Goal: Information Seeking & Learning: Learn about a topic

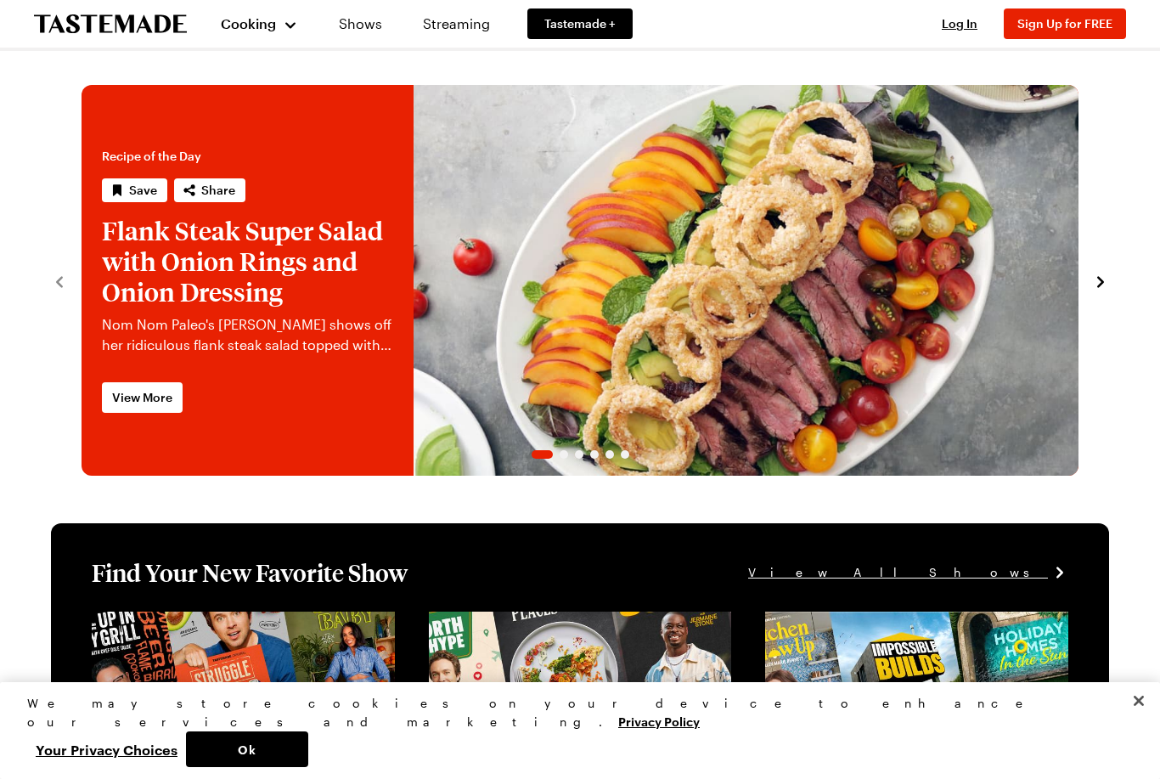
click at [262, 35] on button "Cooking" at bounding box center [259, 23] width 77 height 41
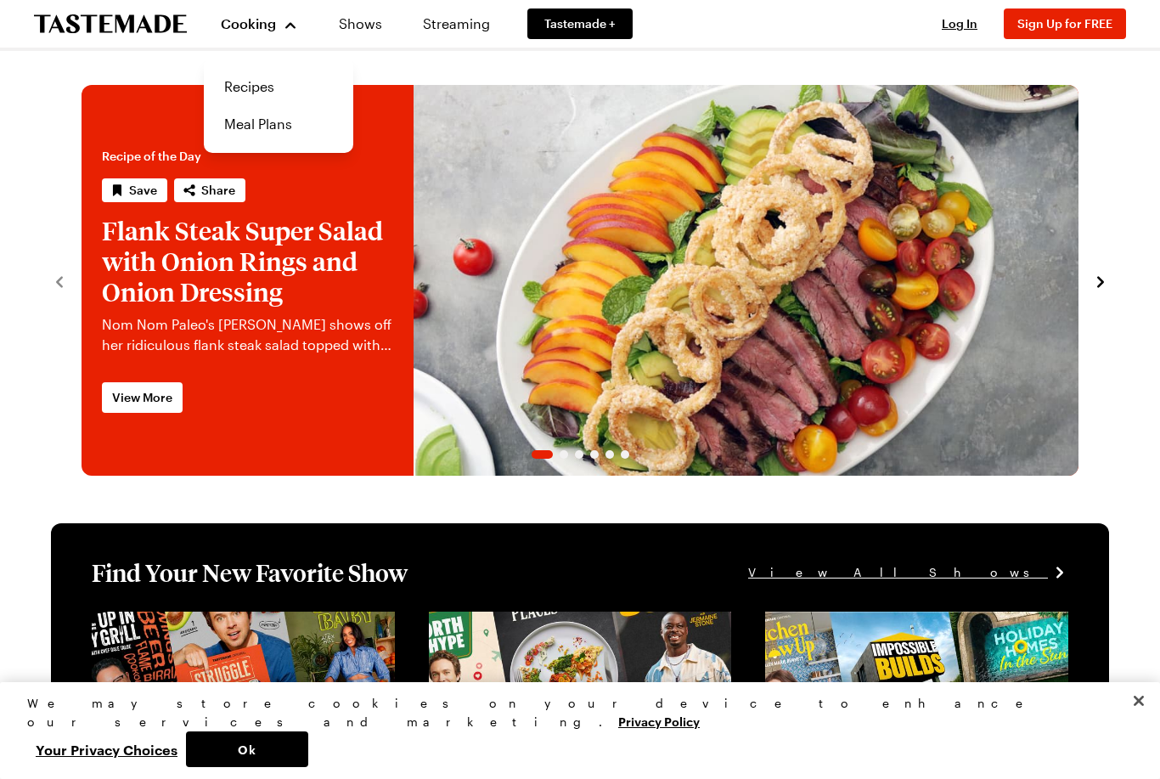
click at [251, 93] on link "Recipes" at bounding box center [278, 86] width 129 height 37
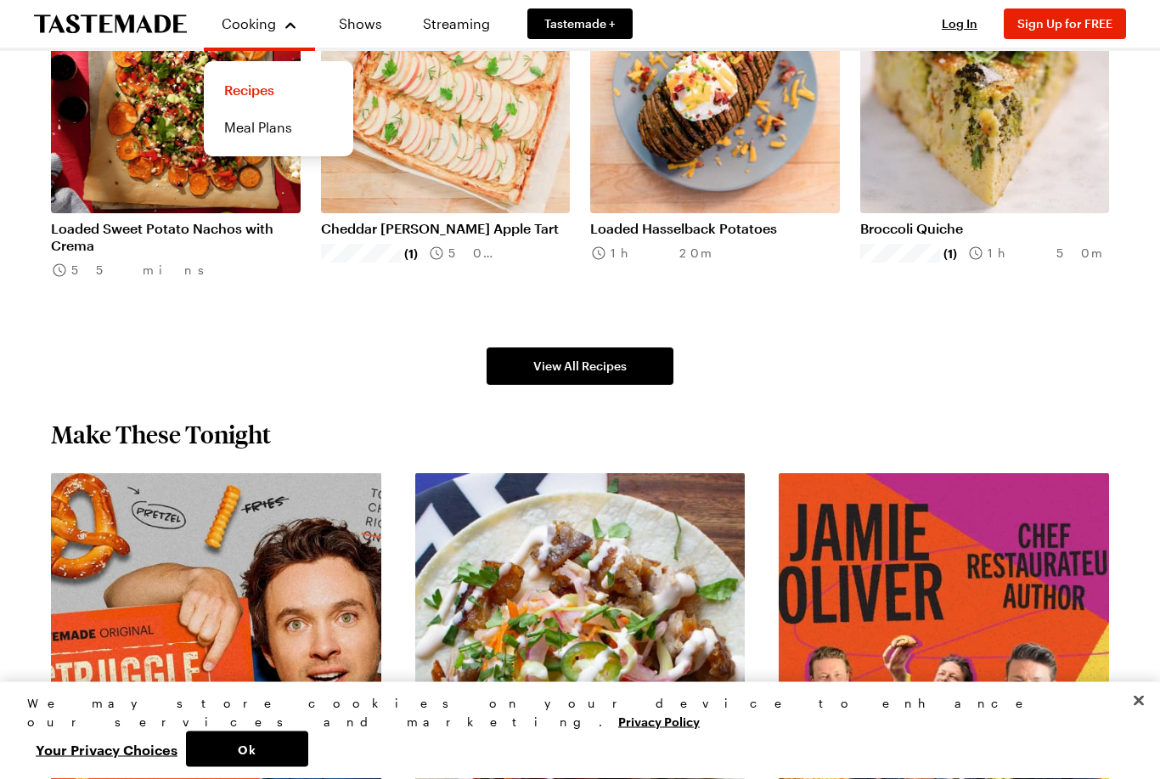
scroll to position [1101, 0]
click at [616, 370] on span "View All Recipes" at bounding box center [579, 366] width 93 height 17
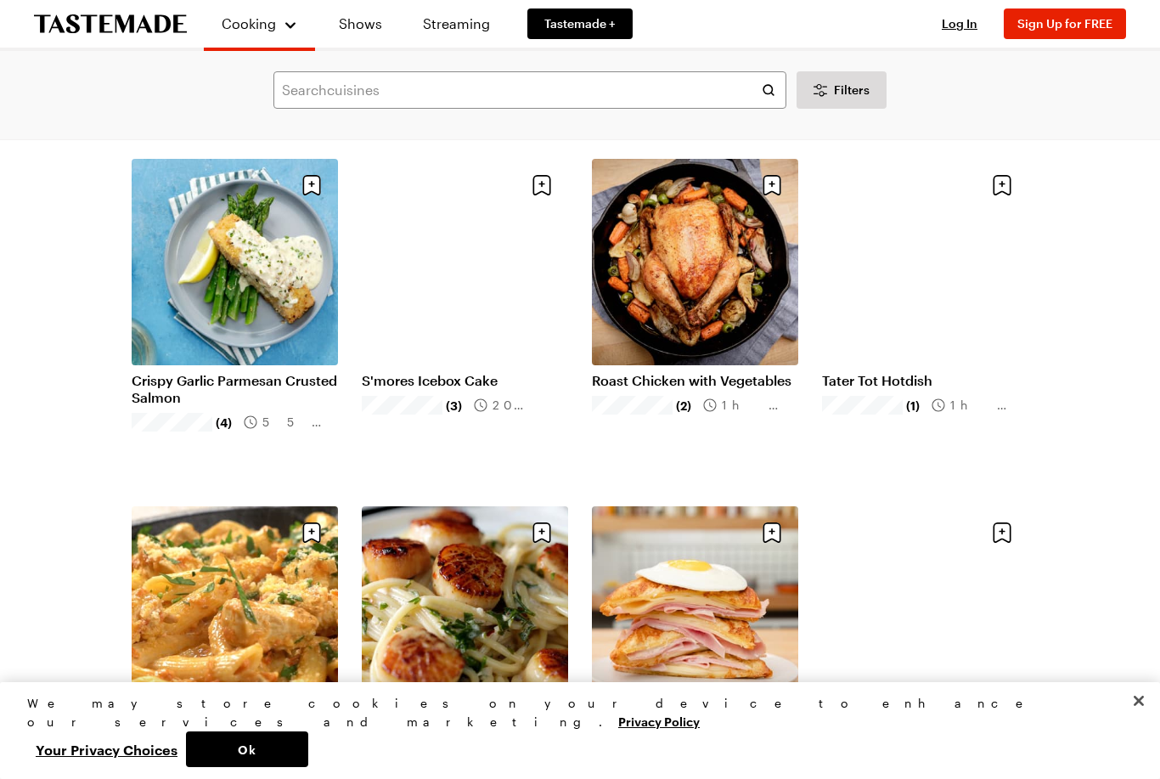
scroll to position [3217, 0]
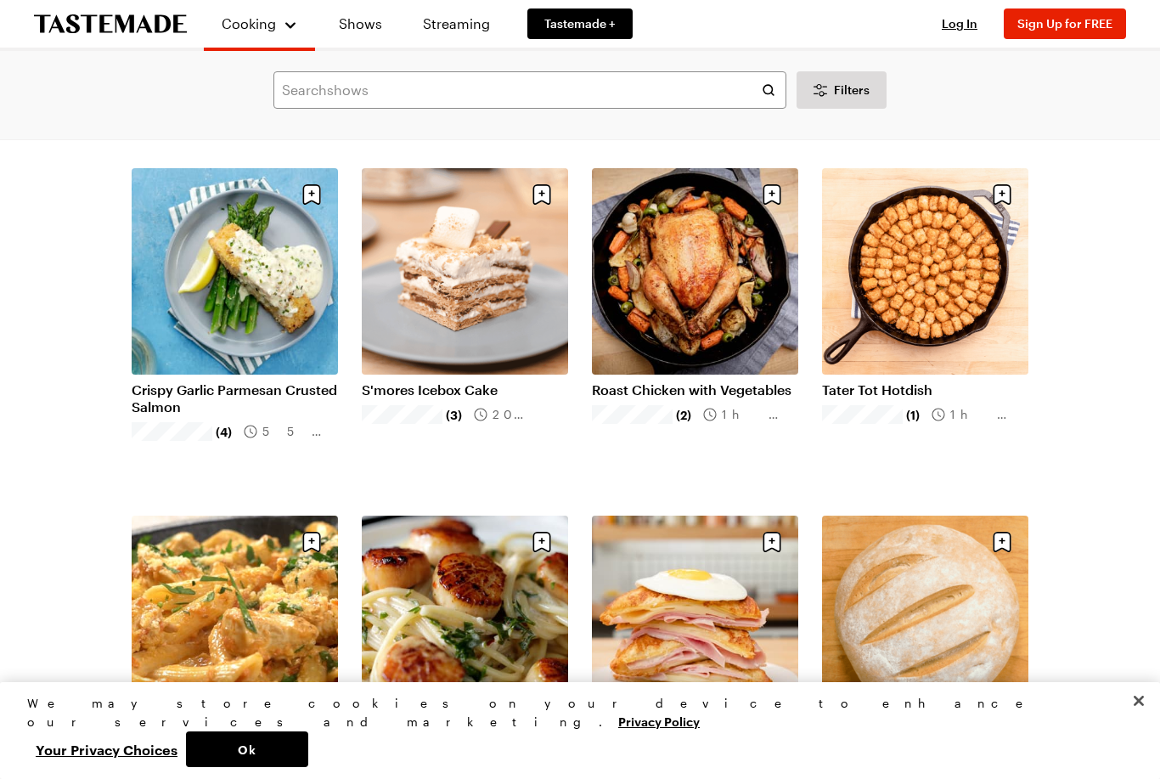
click at [471, 381] on link "S'mores Icebox Cake" at bounding box center [465, 389] width 206 height 17
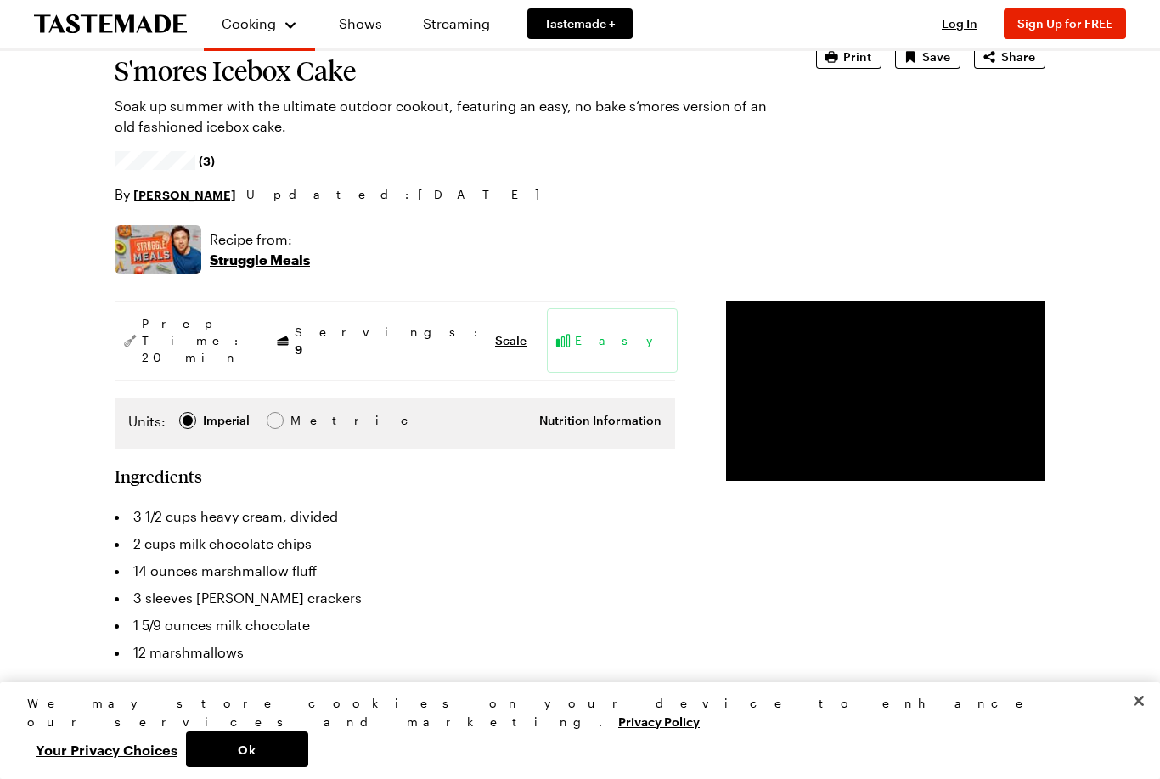
scroll to position [121, 0]
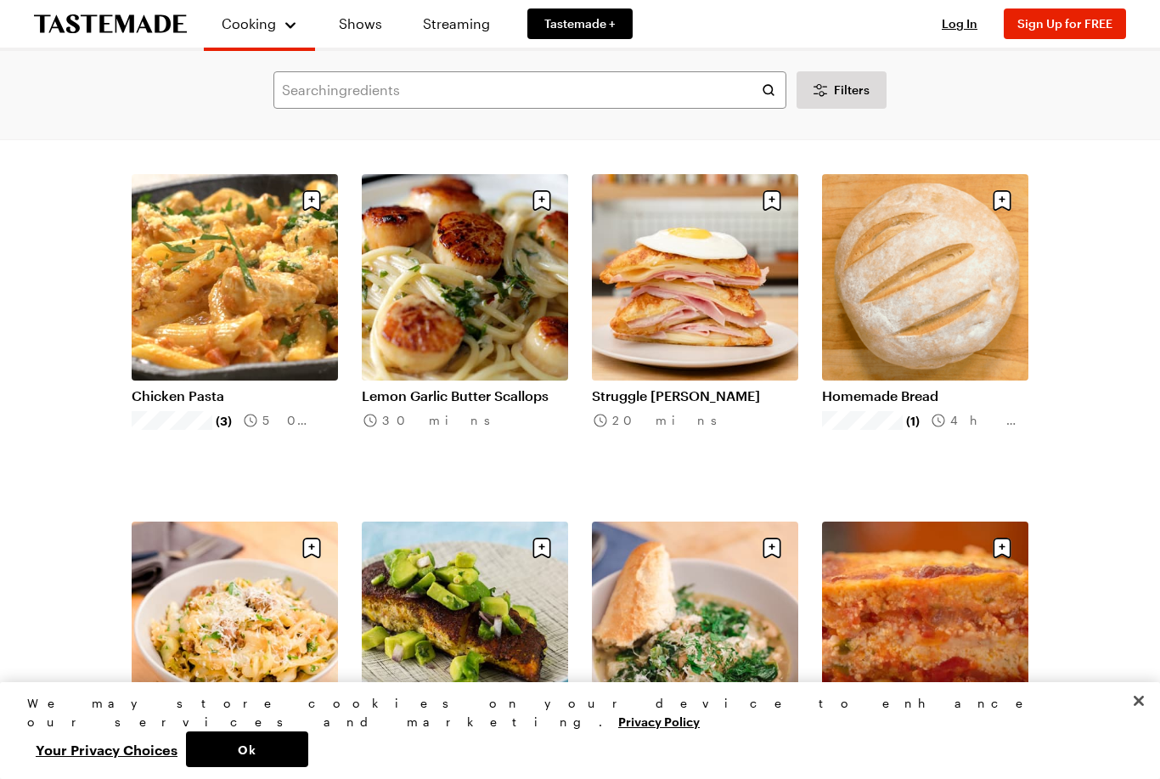
scroll to position [3557, 0]
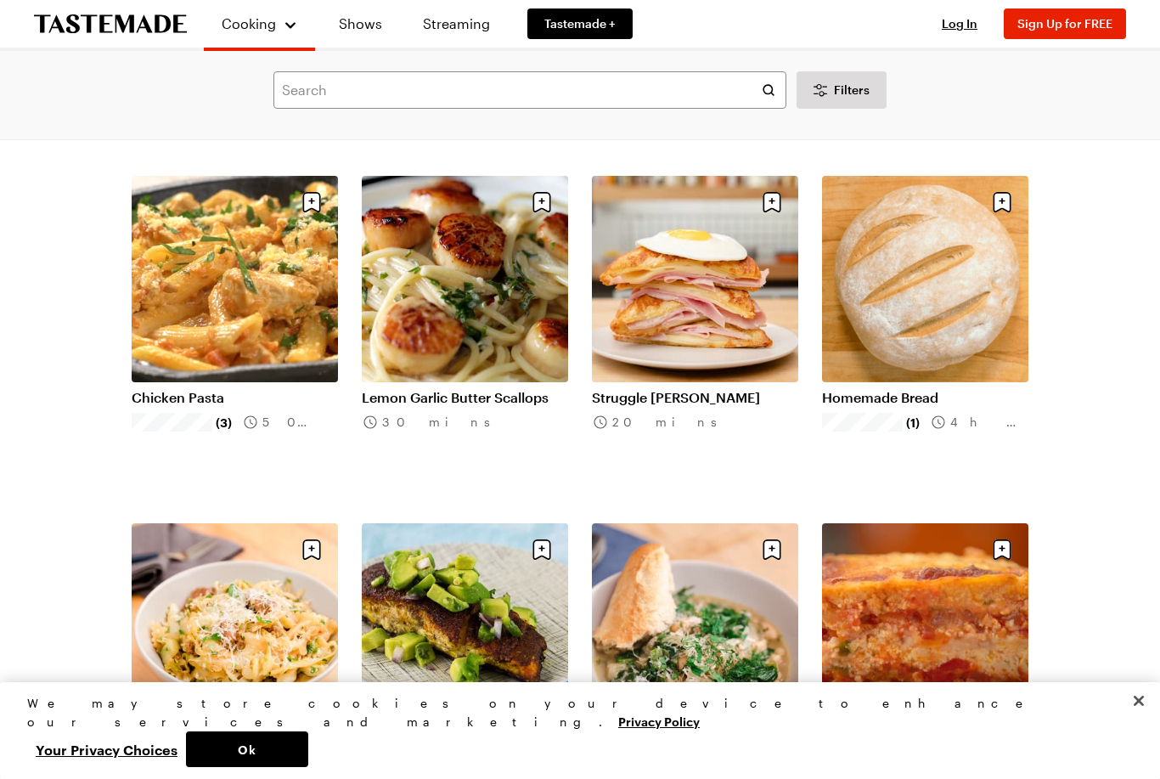
click at [937, 389] on link "Homemade Bread" at bounding box center [925, 397] width 206 height 17
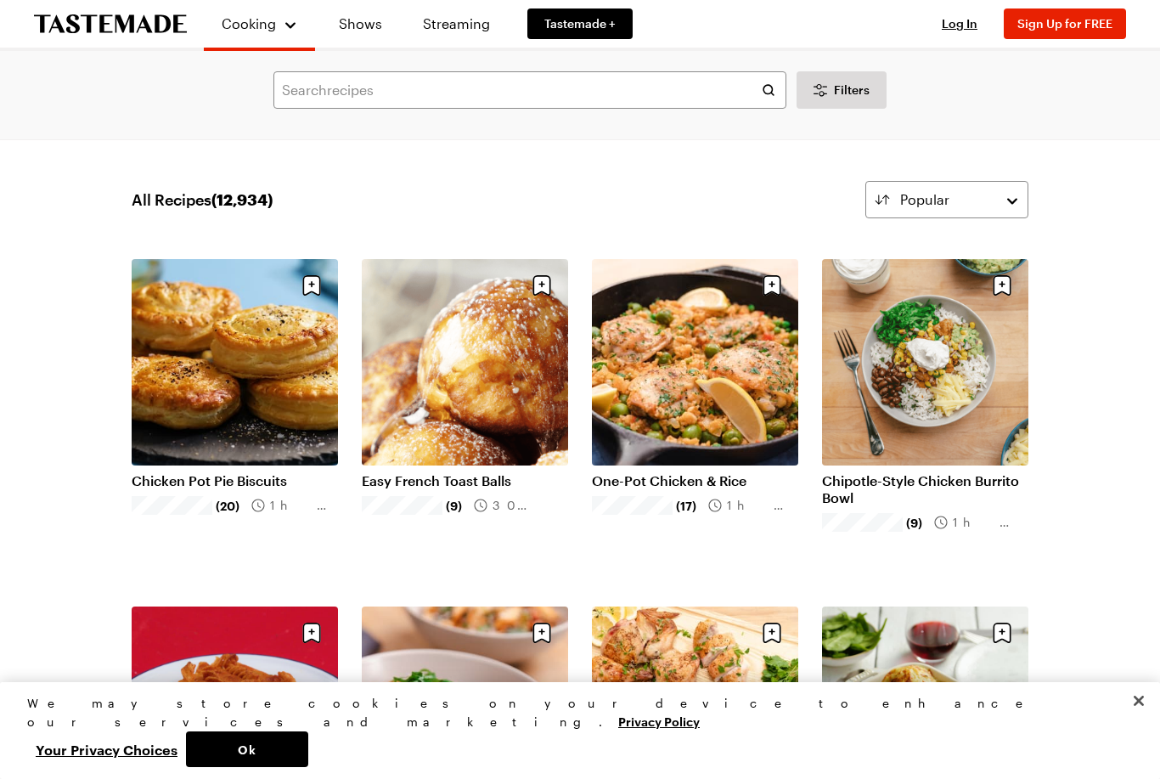
scroll to position [3557, 0]
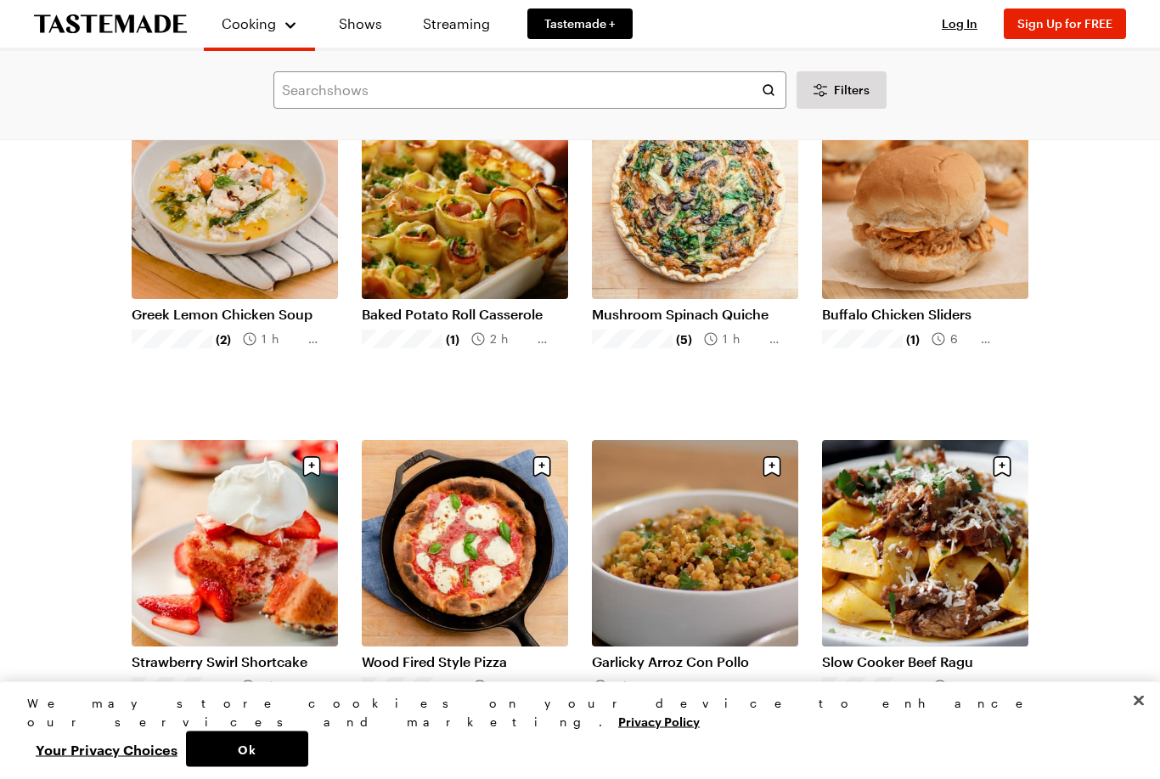
scroll to position [7463, 0]
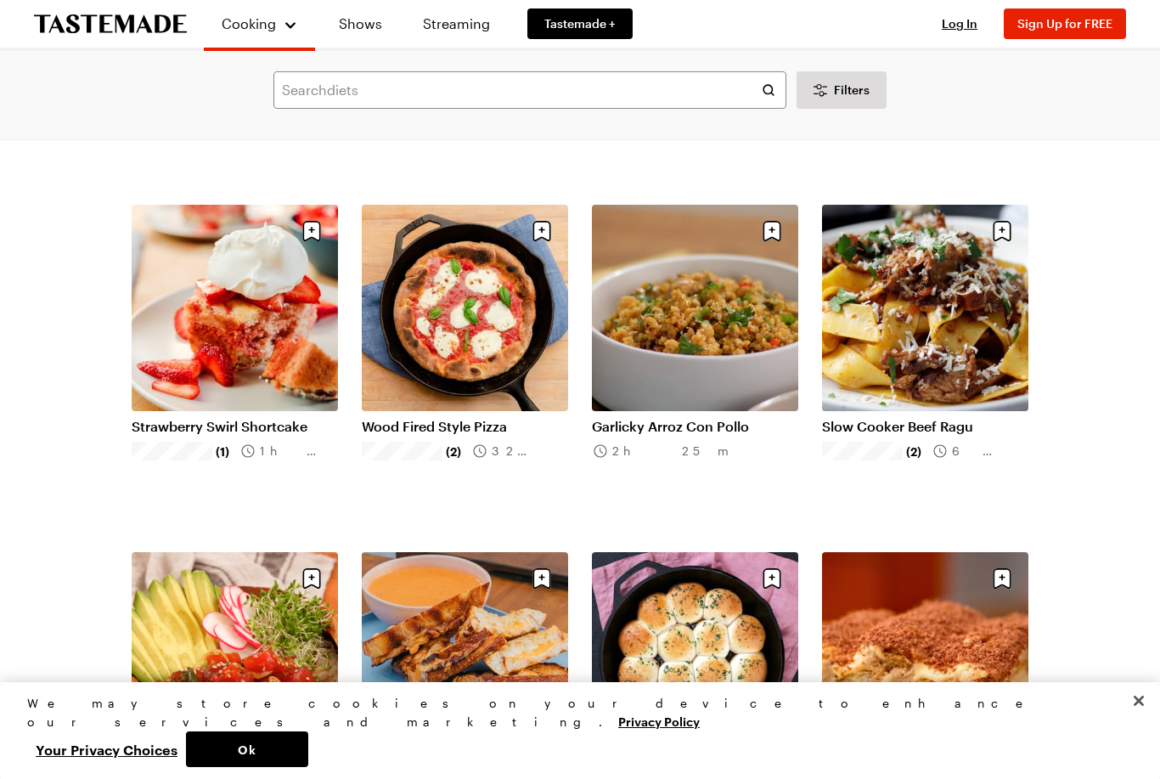
scroll to position [7696, 0]
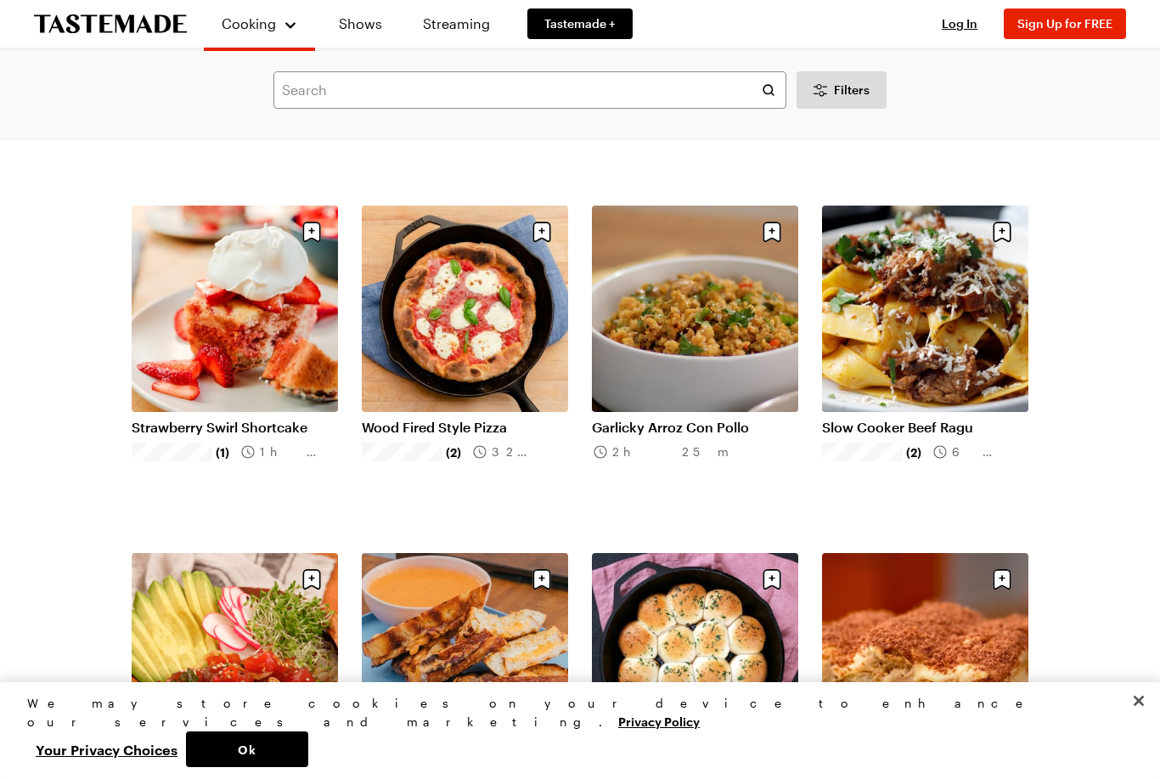
click at [721, 419] on link "Garlicky Arroz Con Pollo" at bounding box center [695, 427] width 206 height 17
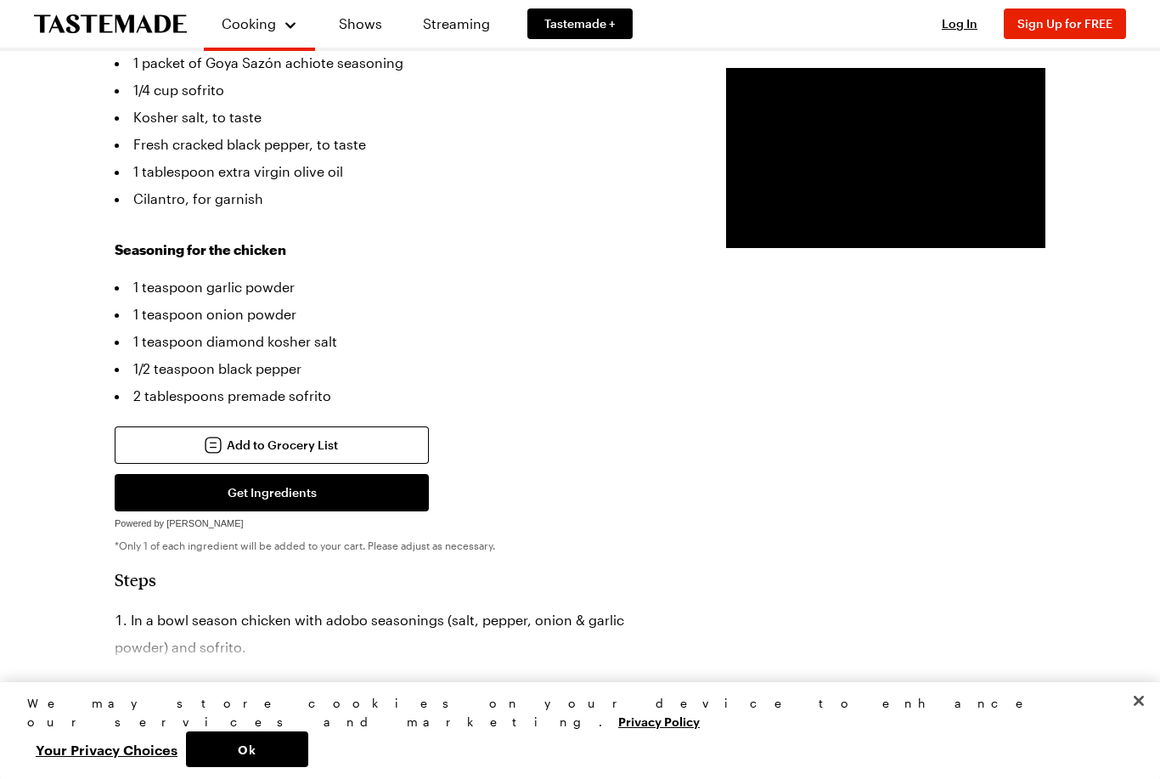
scroll to position [787, 0]
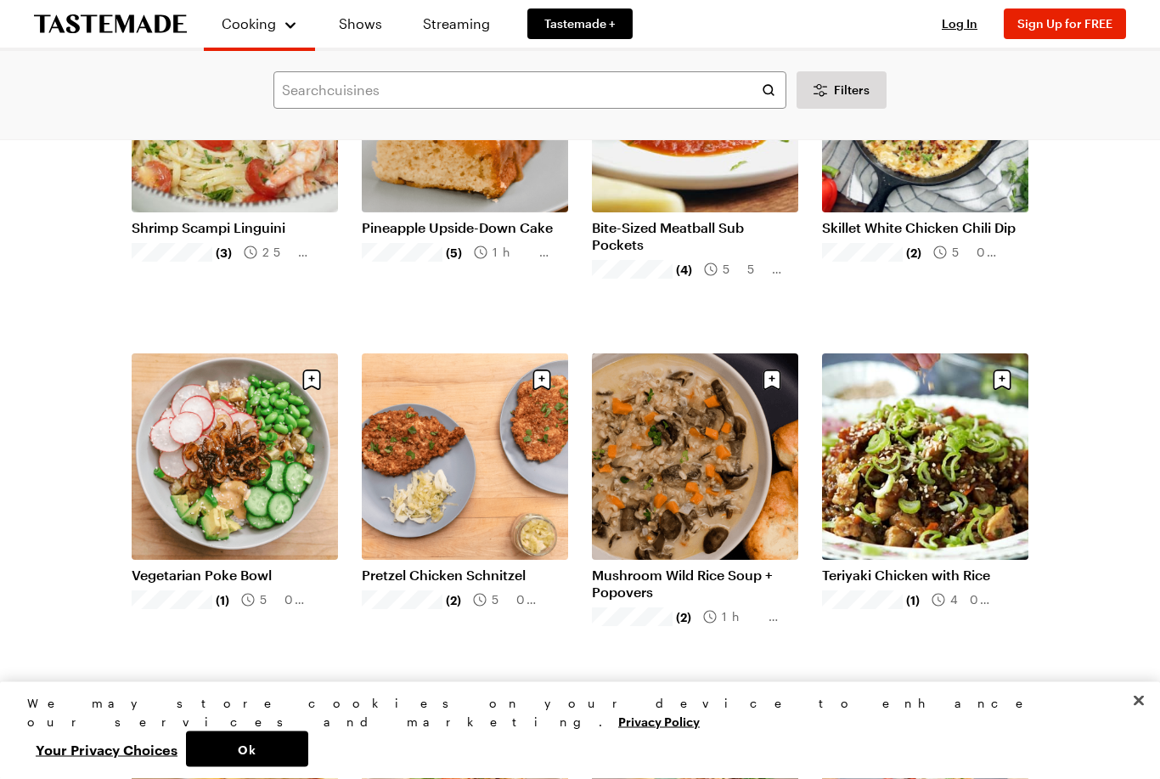
scroll to position [9691, 0]
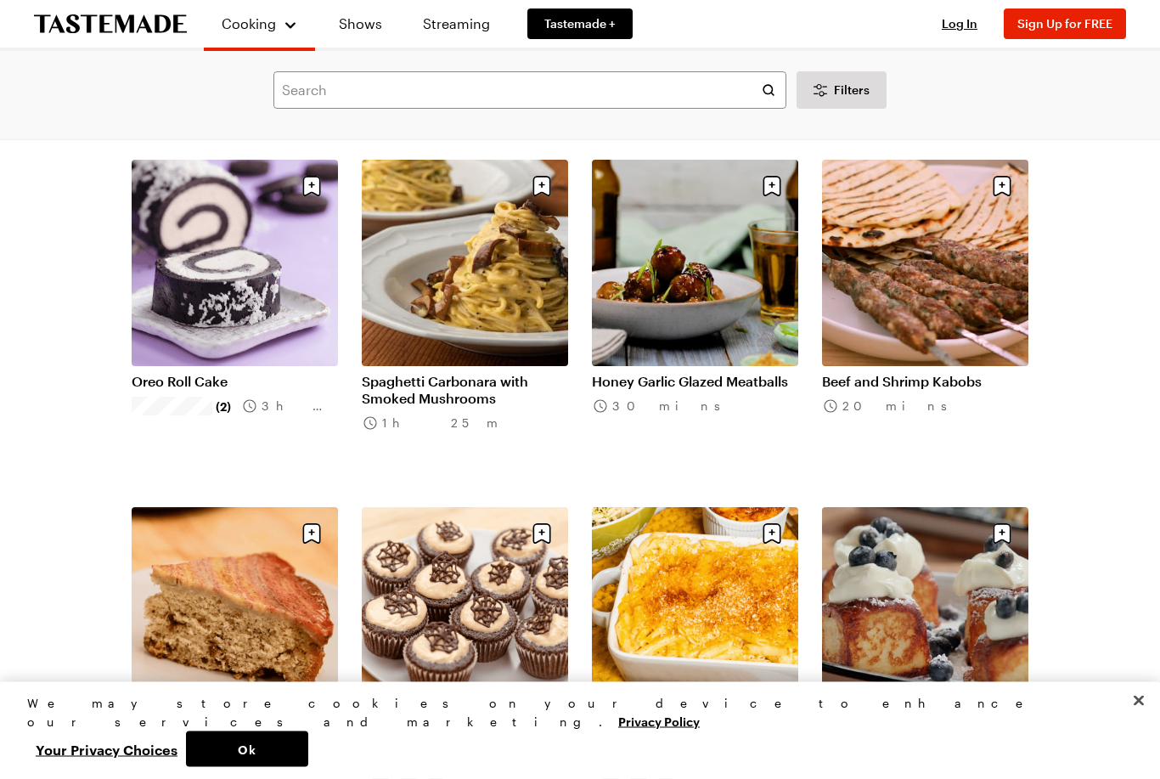
scroll to position [11970, 0]
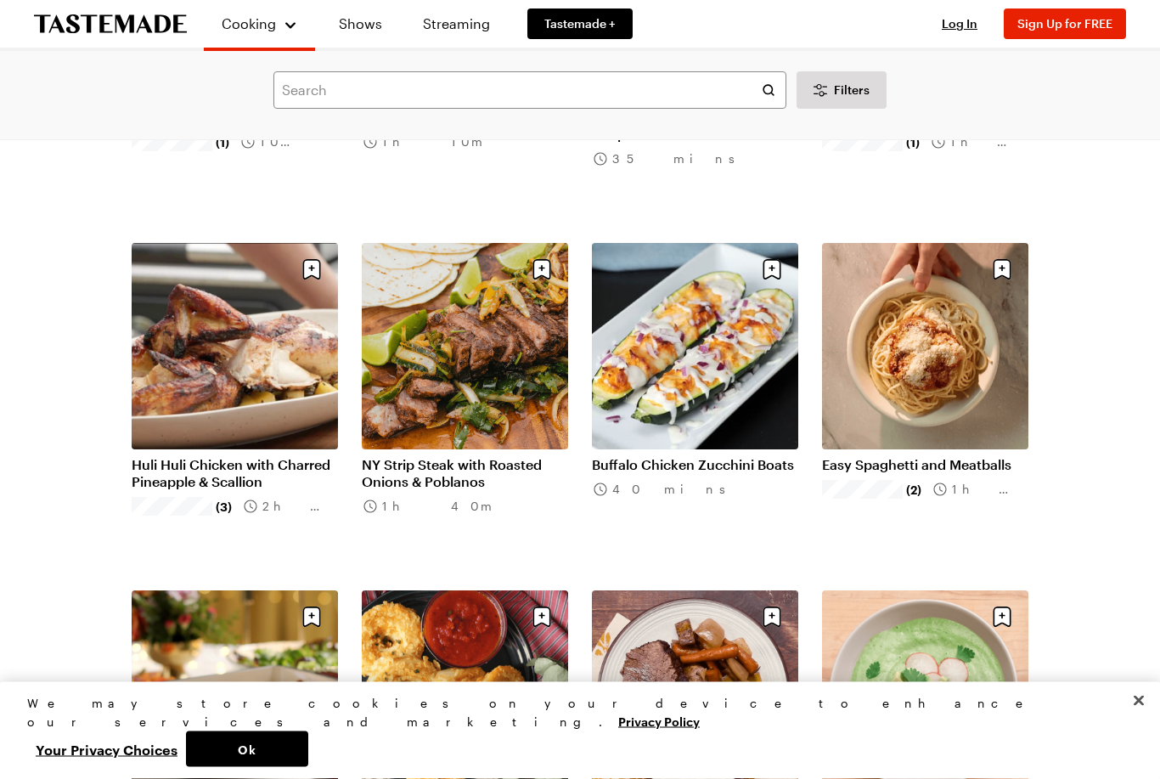
scroll to position [15708, 0]
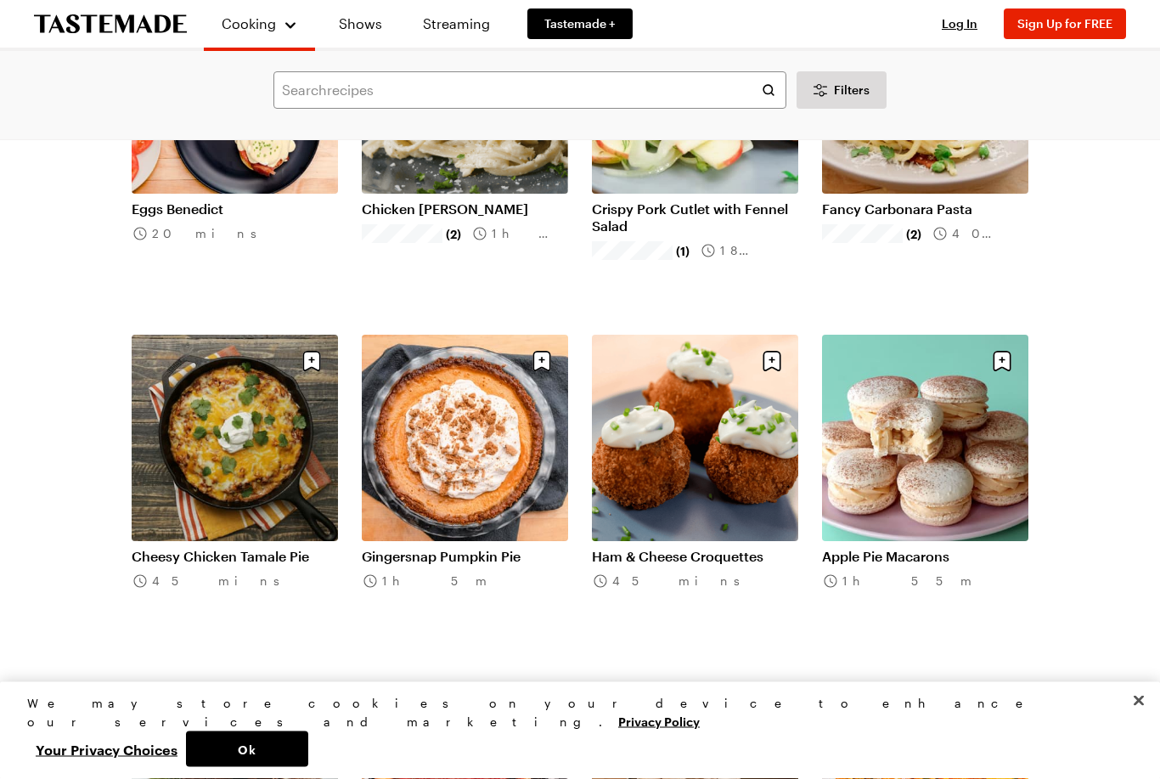
scroll to position [17005, 0]
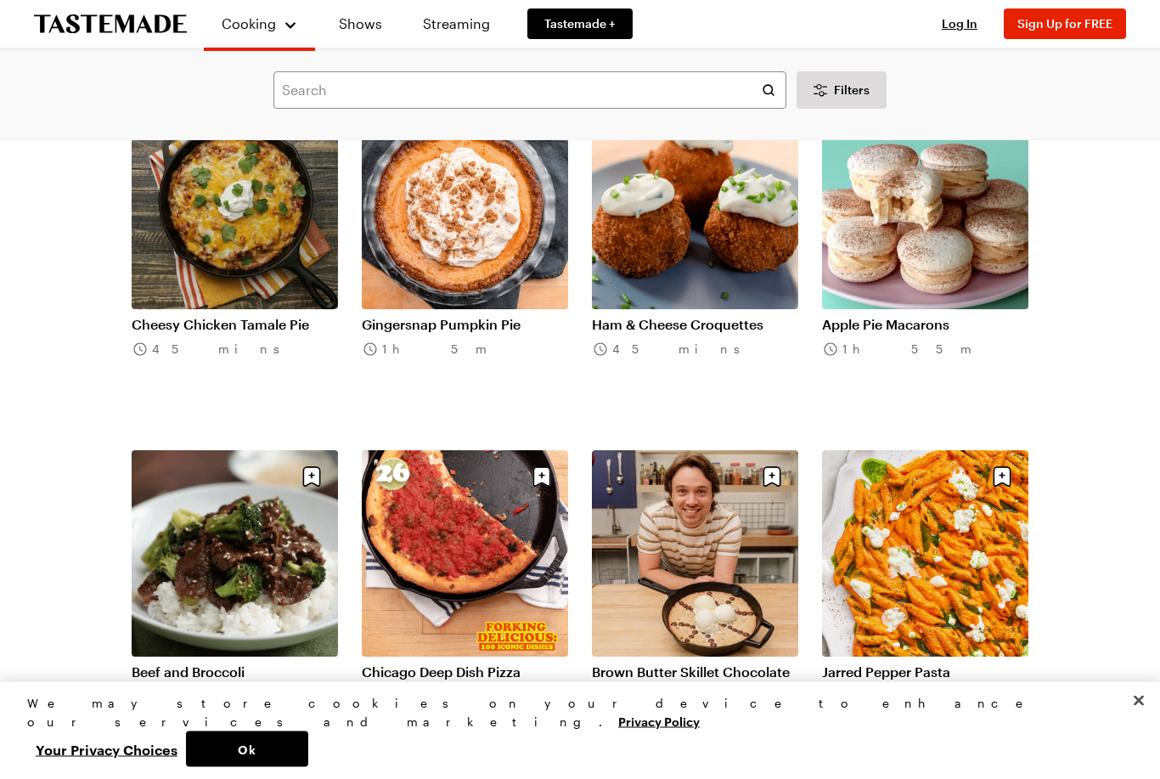
scroll to position [17237, 0]
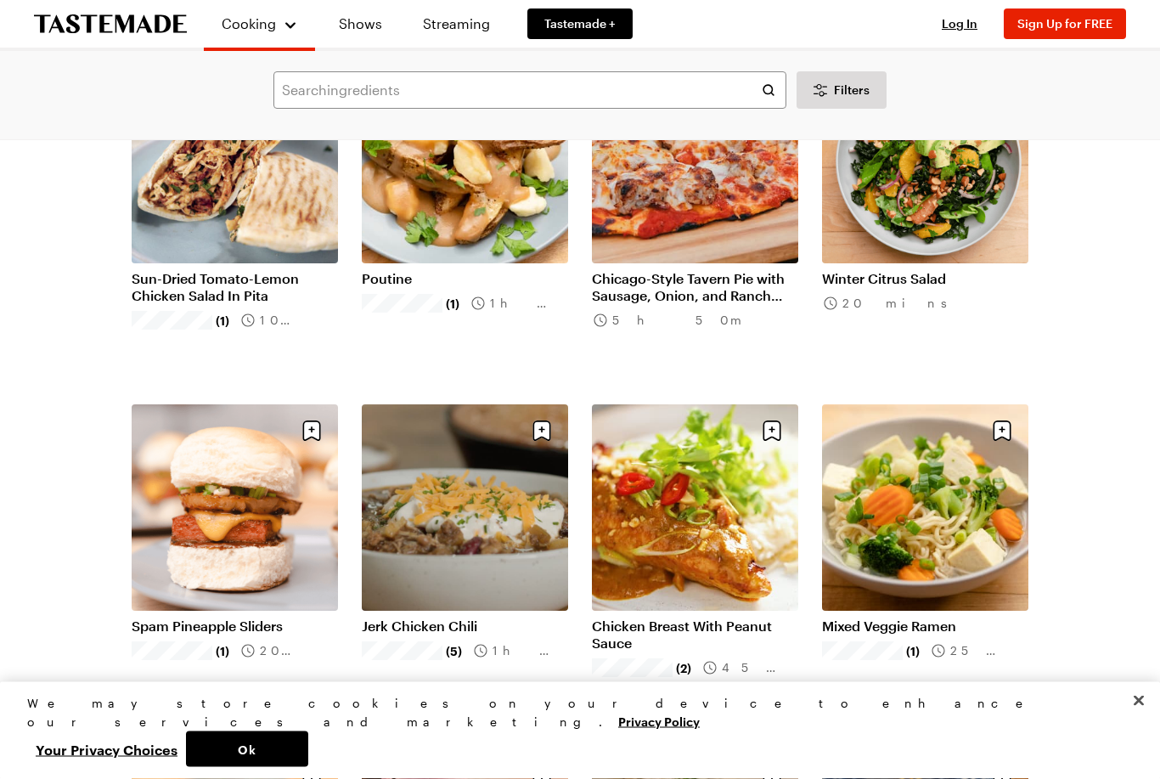
scroll to position [19368, 0]
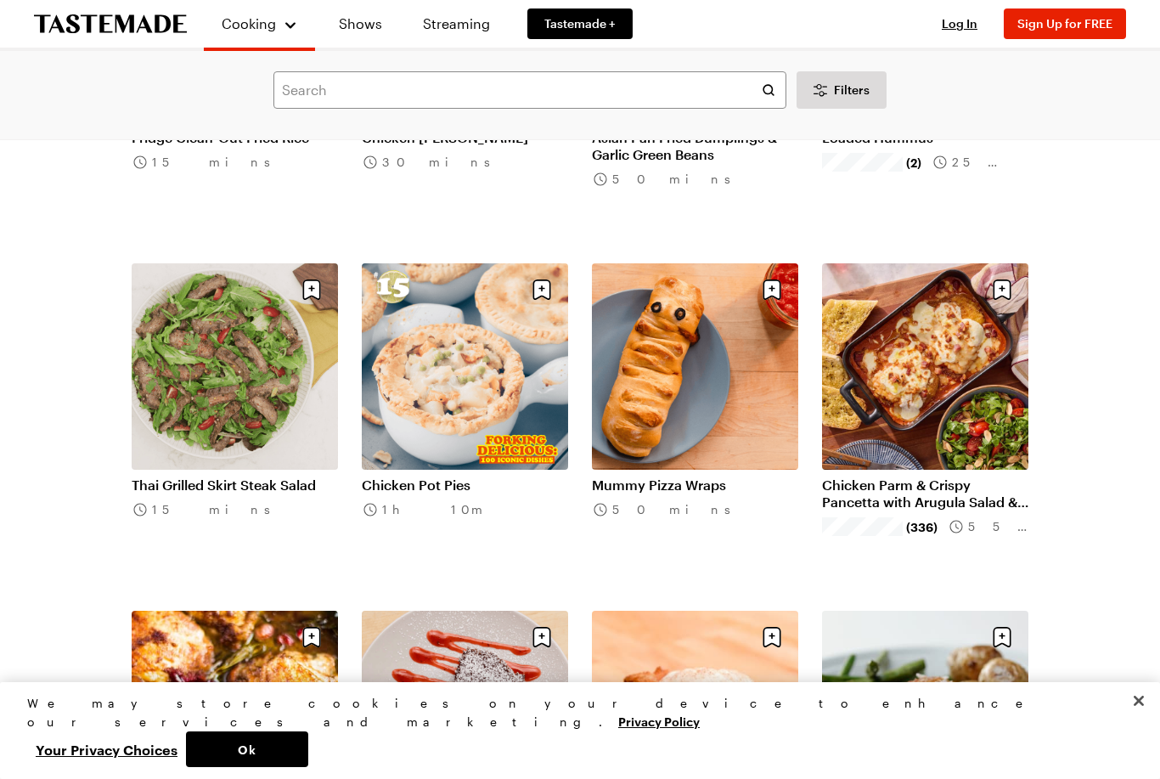
scroll to position [21946, 0]
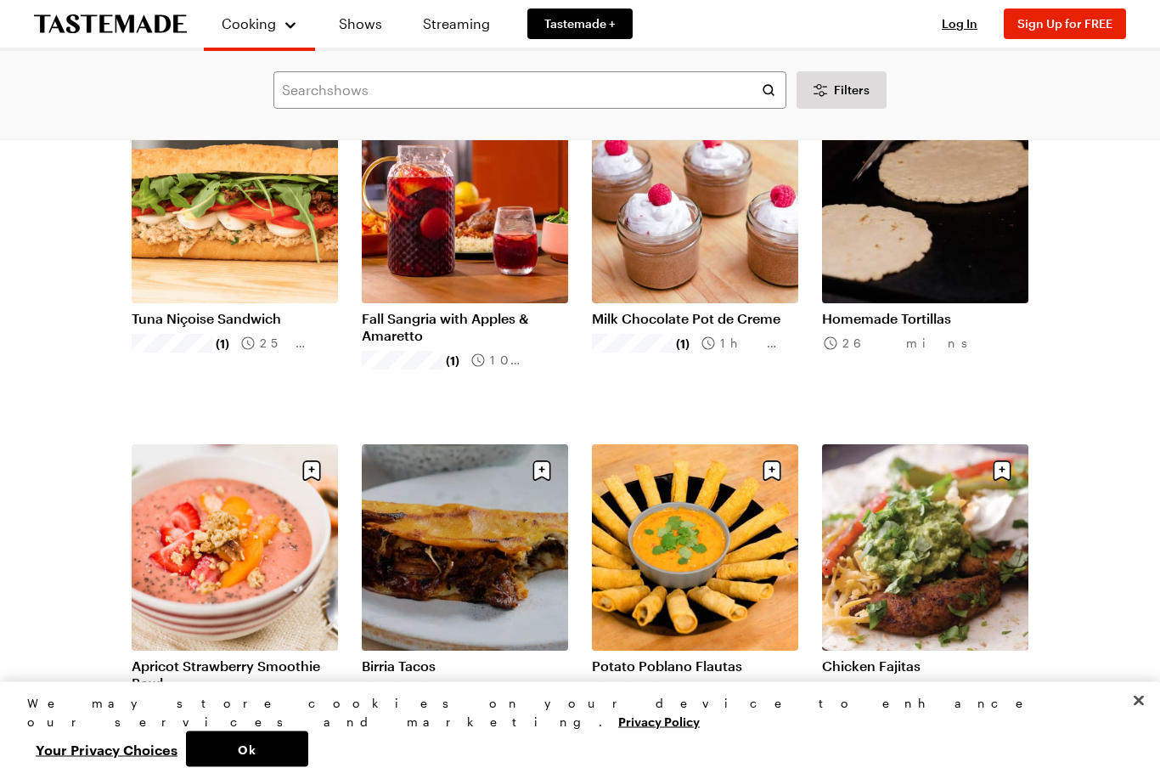
scroll to position [24191, 0]
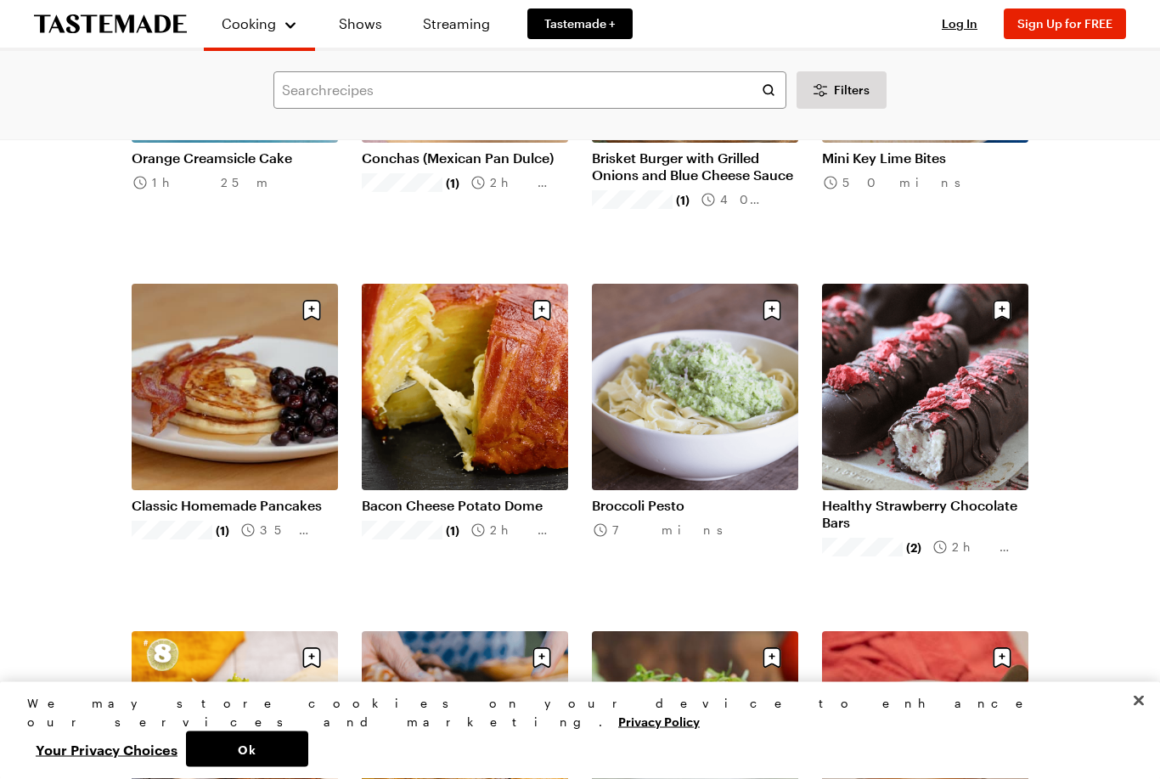
scroll to position [25394, 0]
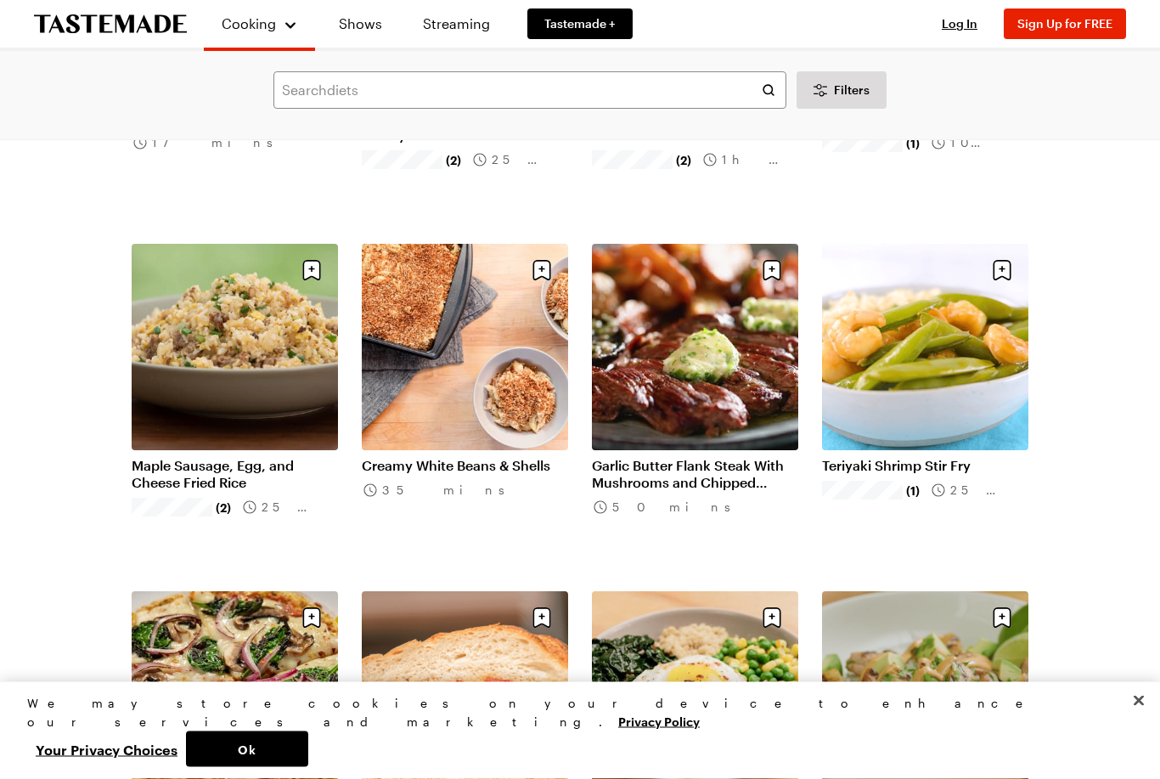
scroll to position [27865, 0]
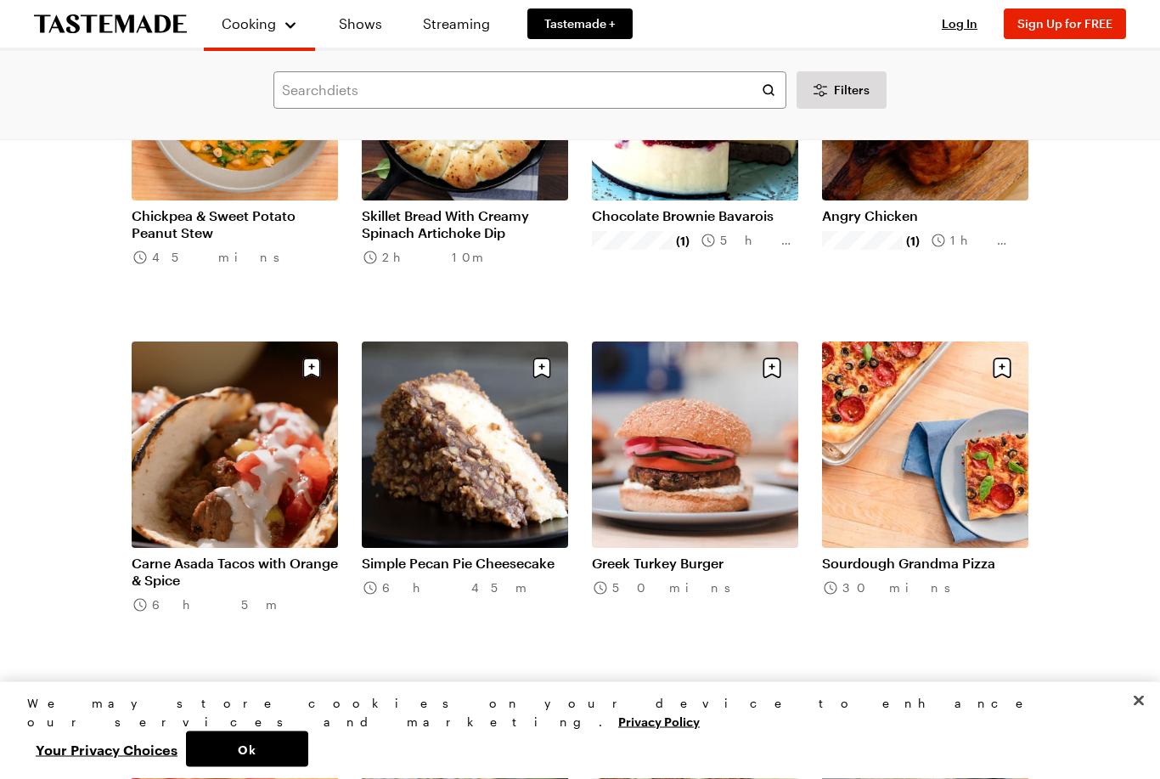
scroll to position [29855, 0]
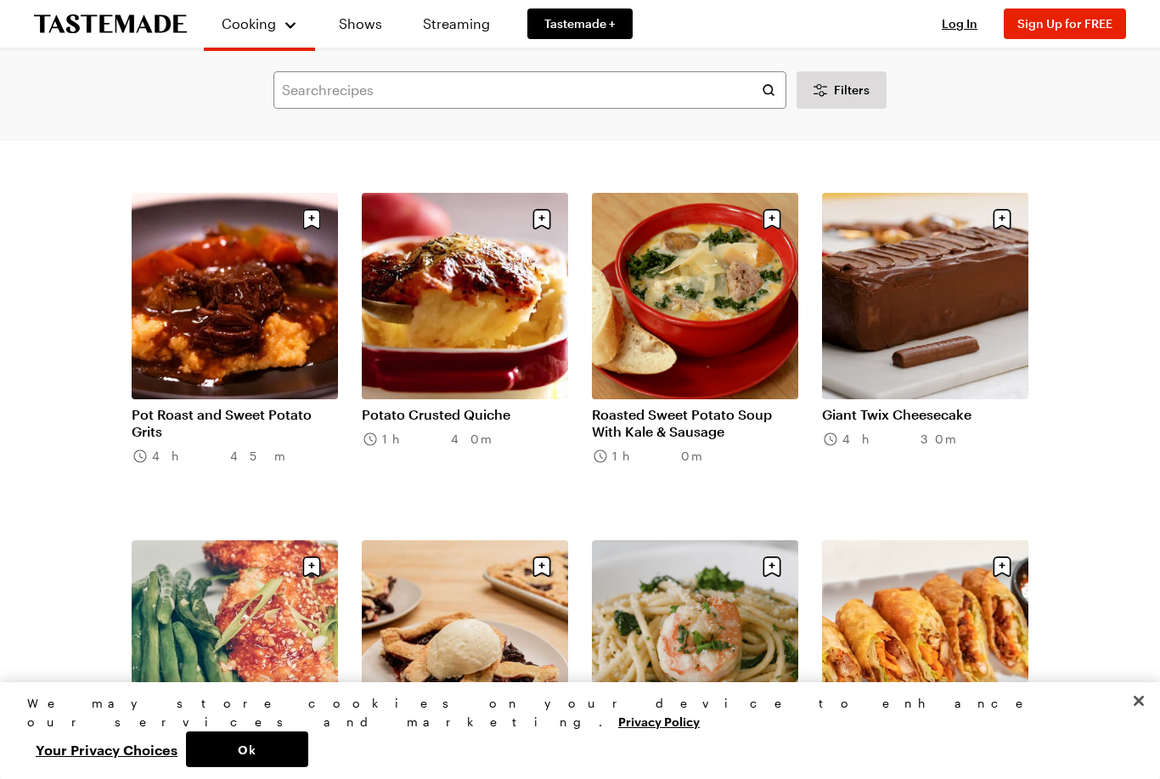
scroll to position [31391, 0]
click at [946, 405] on link "Giant Twix Cheesecake" at bounding box center [925, 413] width 206 height 17
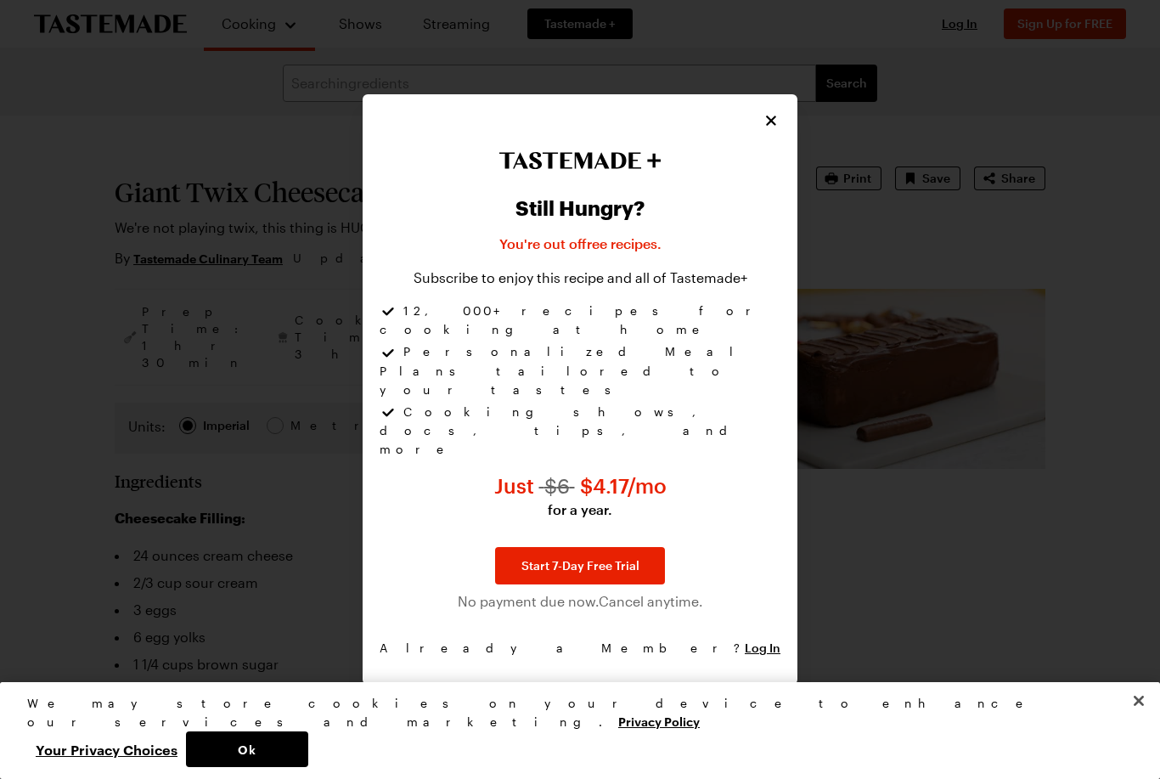
click at [791, 152] on div "Still Hungry? You're out of free recipes . Subscribe to enjoy this recipe and a…" at bounding box center [580, 389] width 435 height 590
click at [780, 130] on button "Close" at bounding box center [771, 120] width 19 height 19
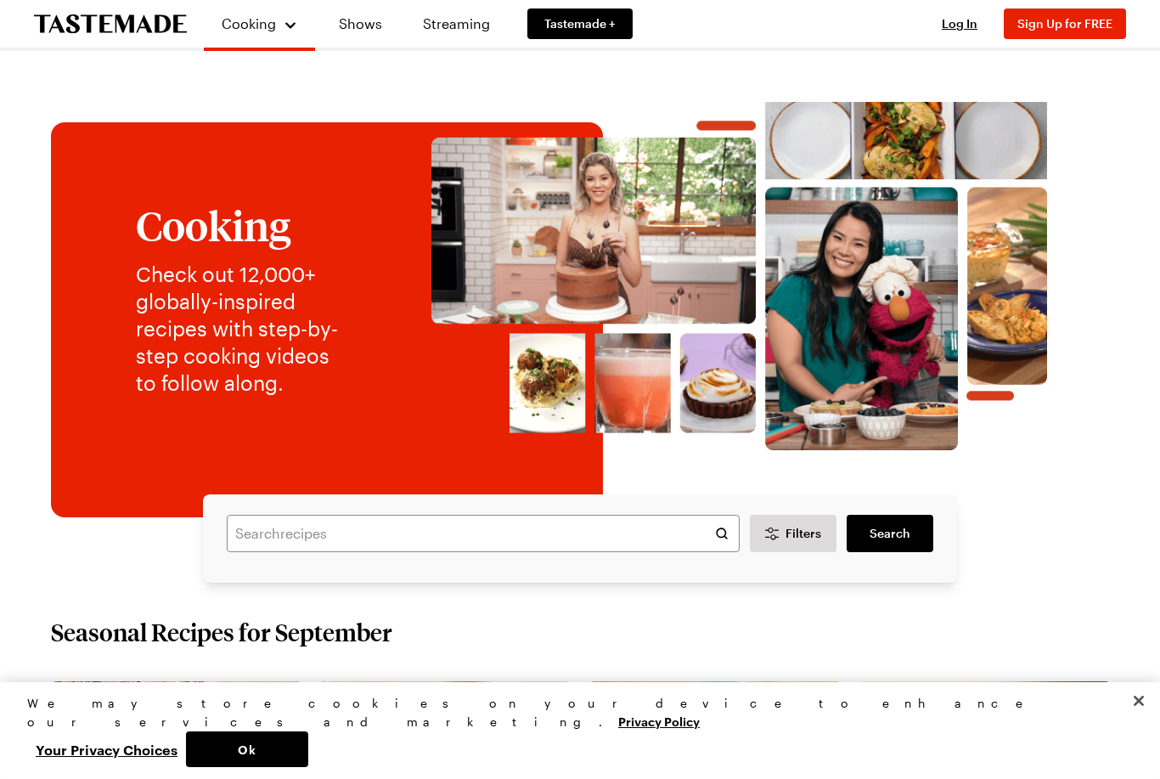
click at [781, 164] on img at bounding box center [739, 276] width 706 height 348
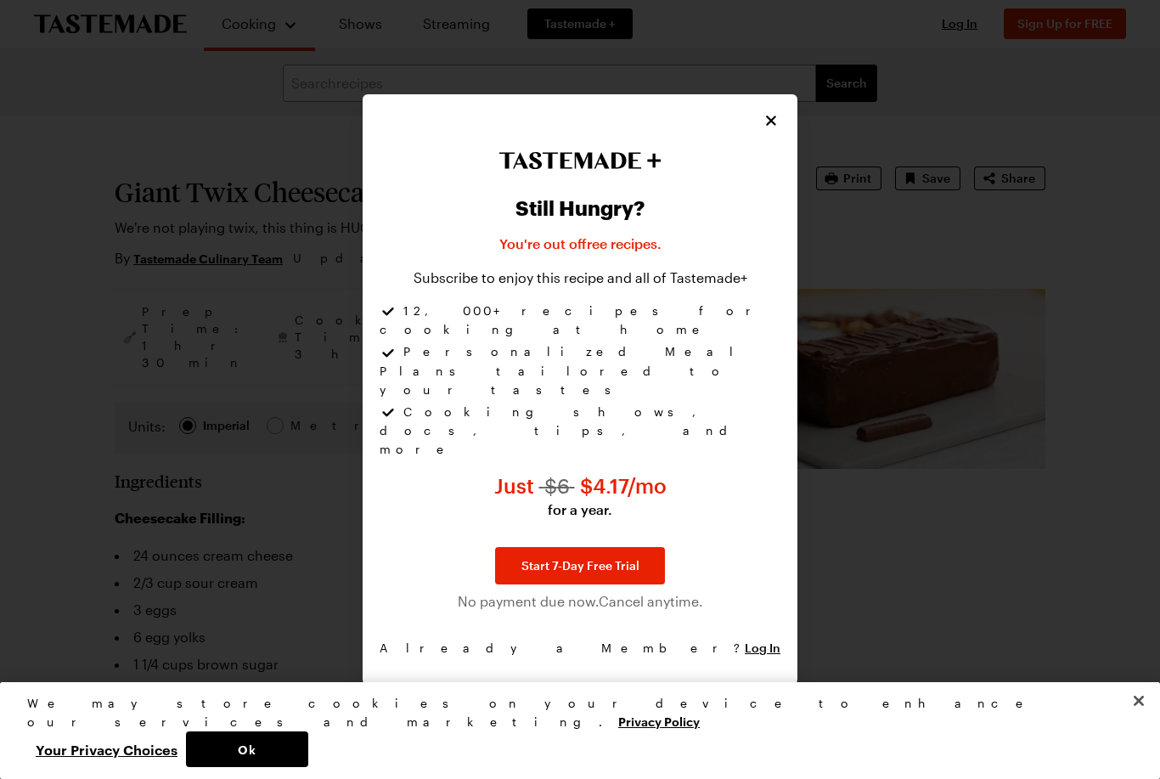
click at [778, 129] on icon "Close" at bounding box center [771, 120] width 17 height 17
click at [779, 129] on icon "Close" at bounding box center [771, 120] width 17 height 17
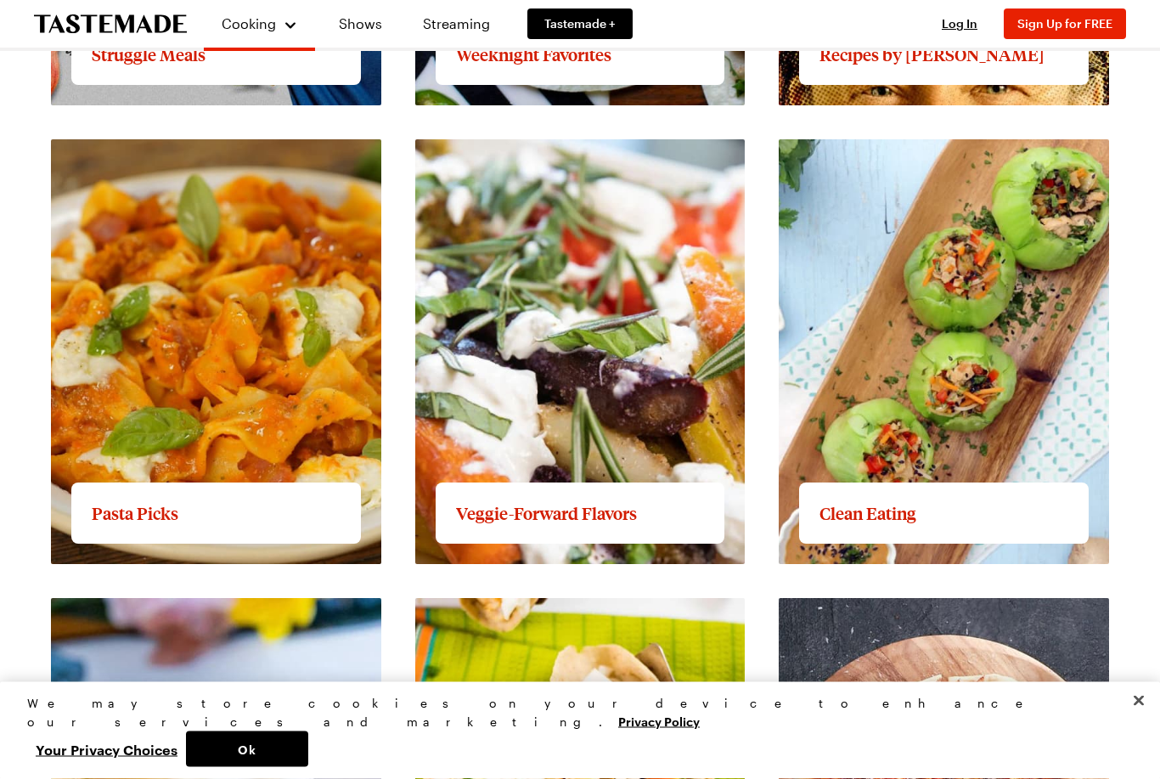
scroll to position [1888, 0]
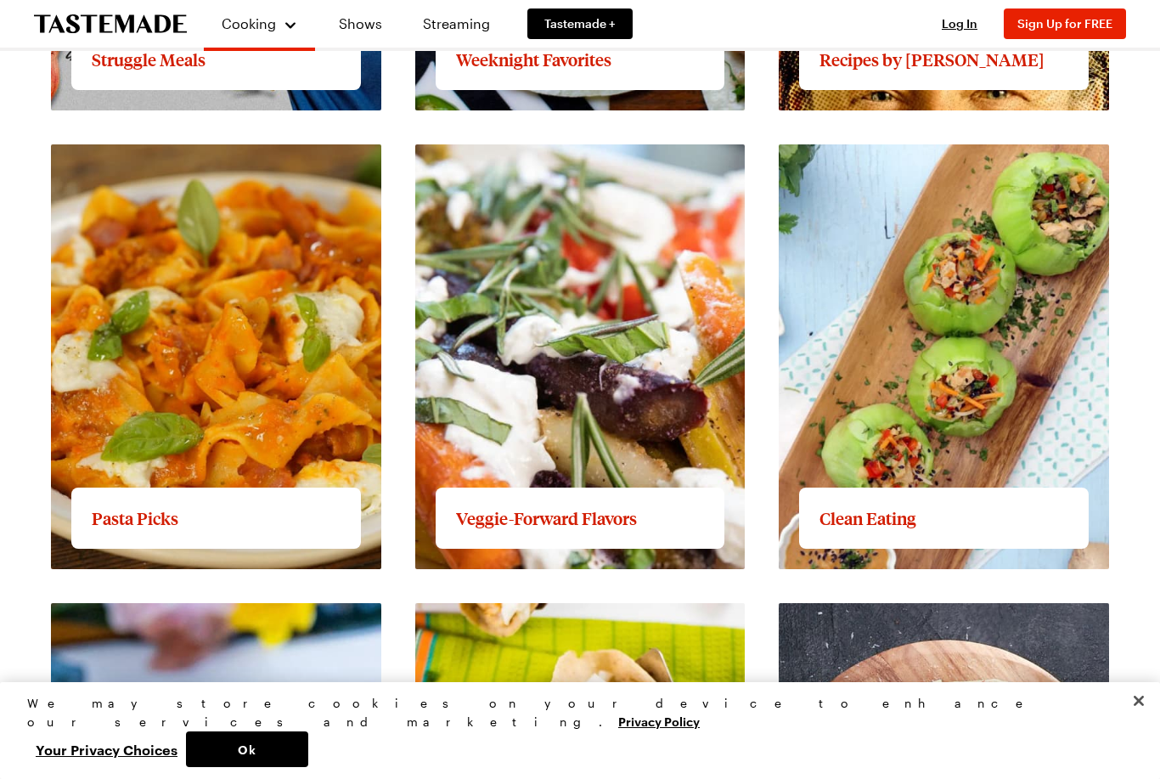
click at [183, 162] on link "View full content for Pasta Picks" at bounding box center [153, 154] width 205 height 16
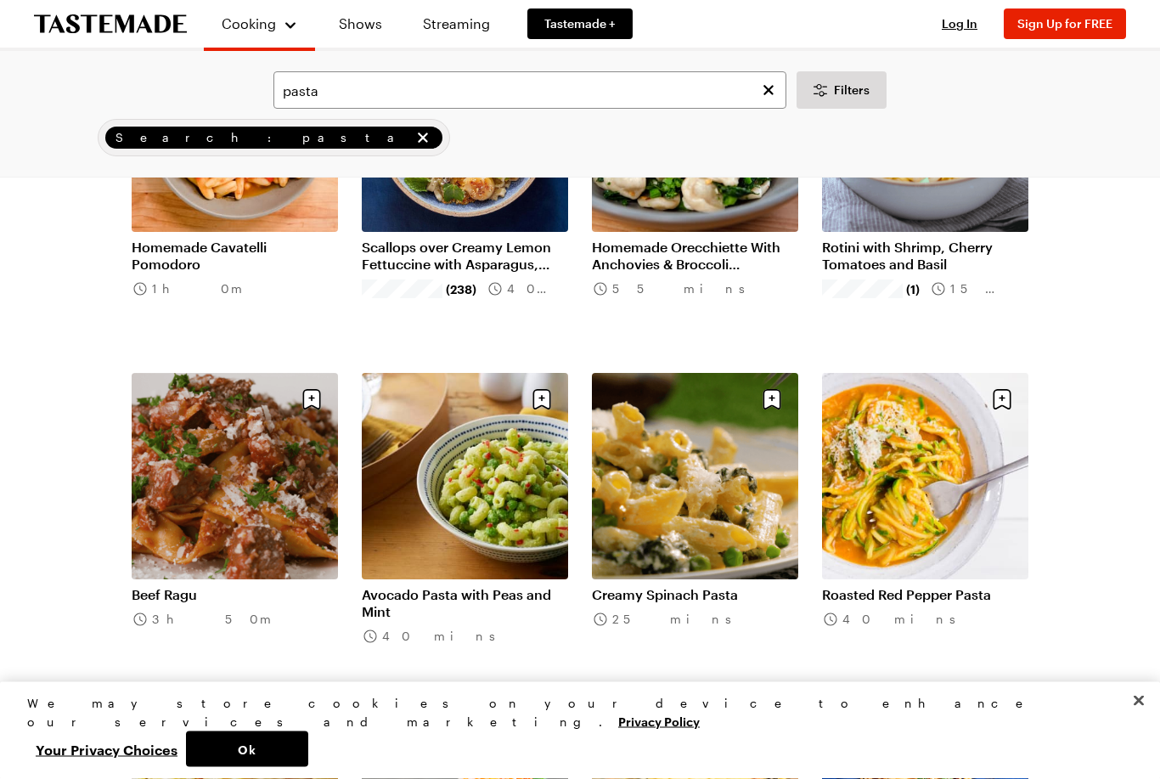
scroll to position [4787, 0]
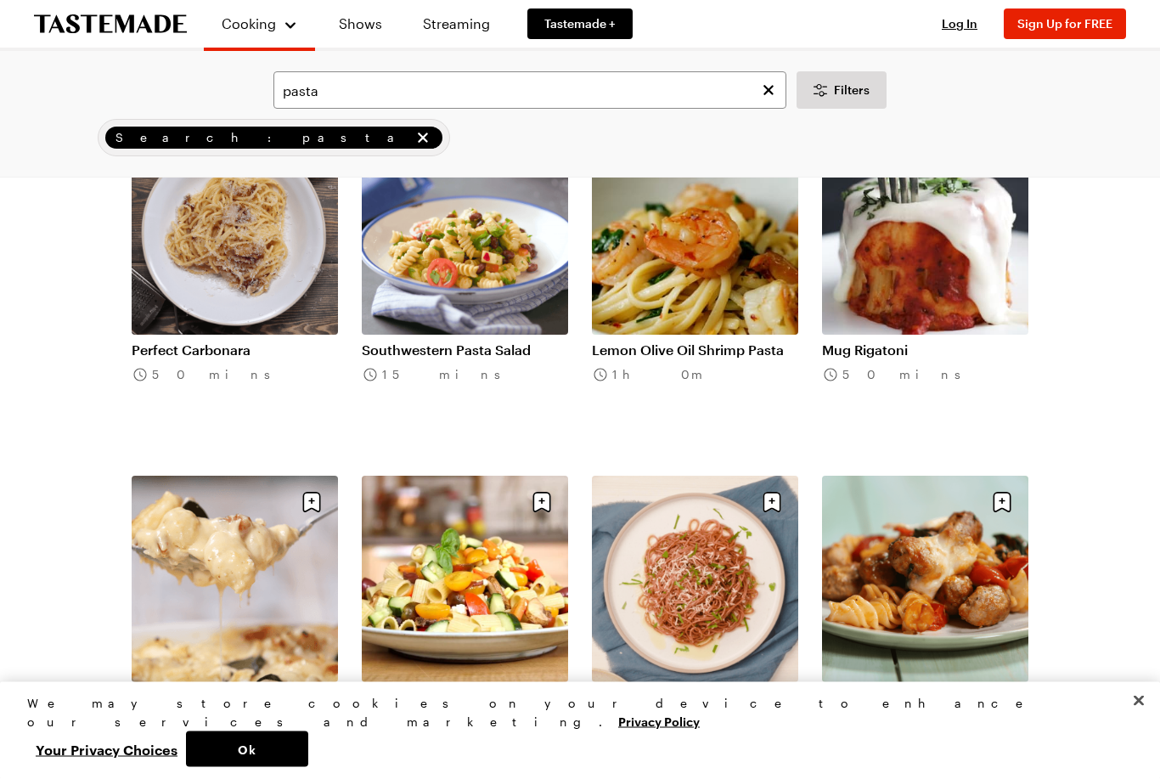
scroll to position [7464, 0]
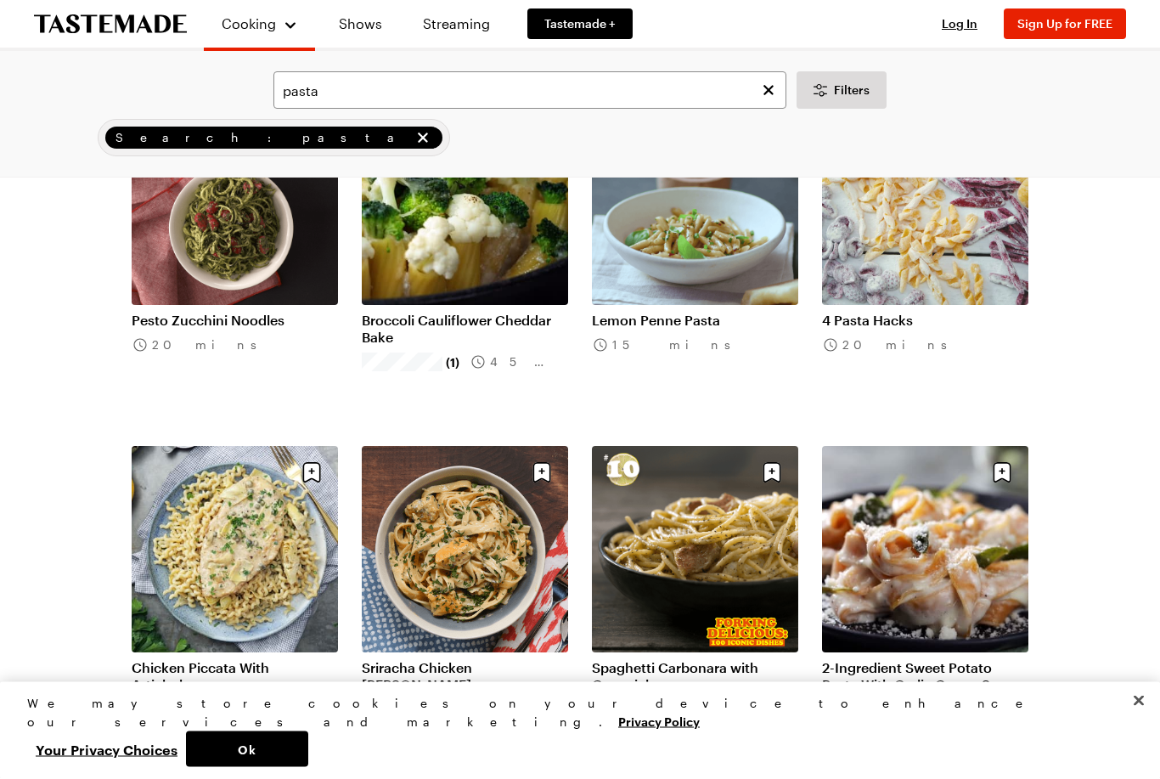
scroll to position [8536, 0]
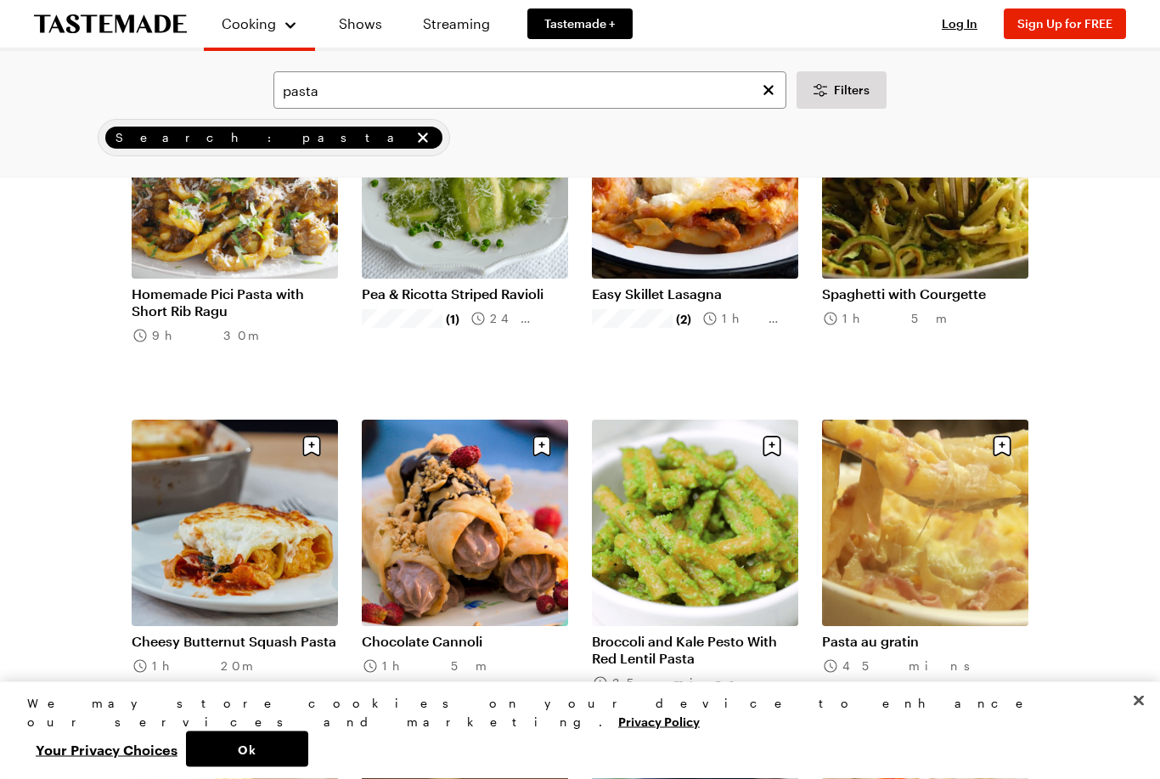
scroll to position [11689, 0]
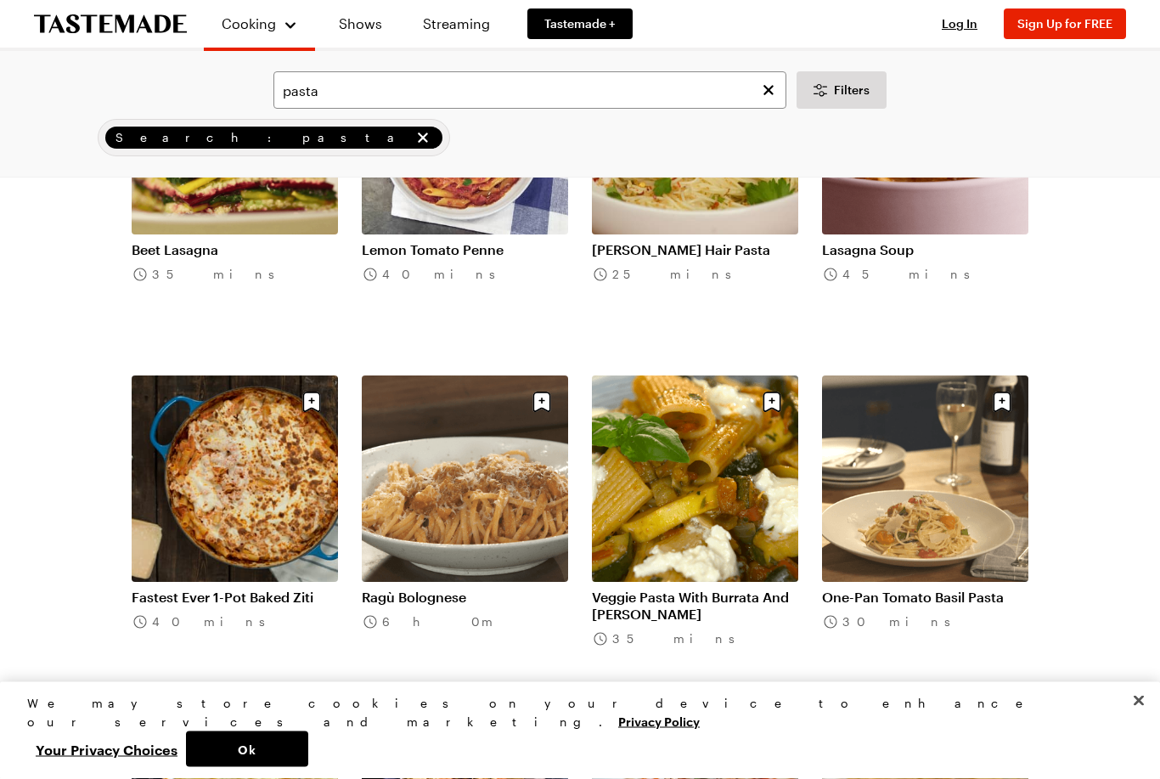
scroll to position [14512, 0]
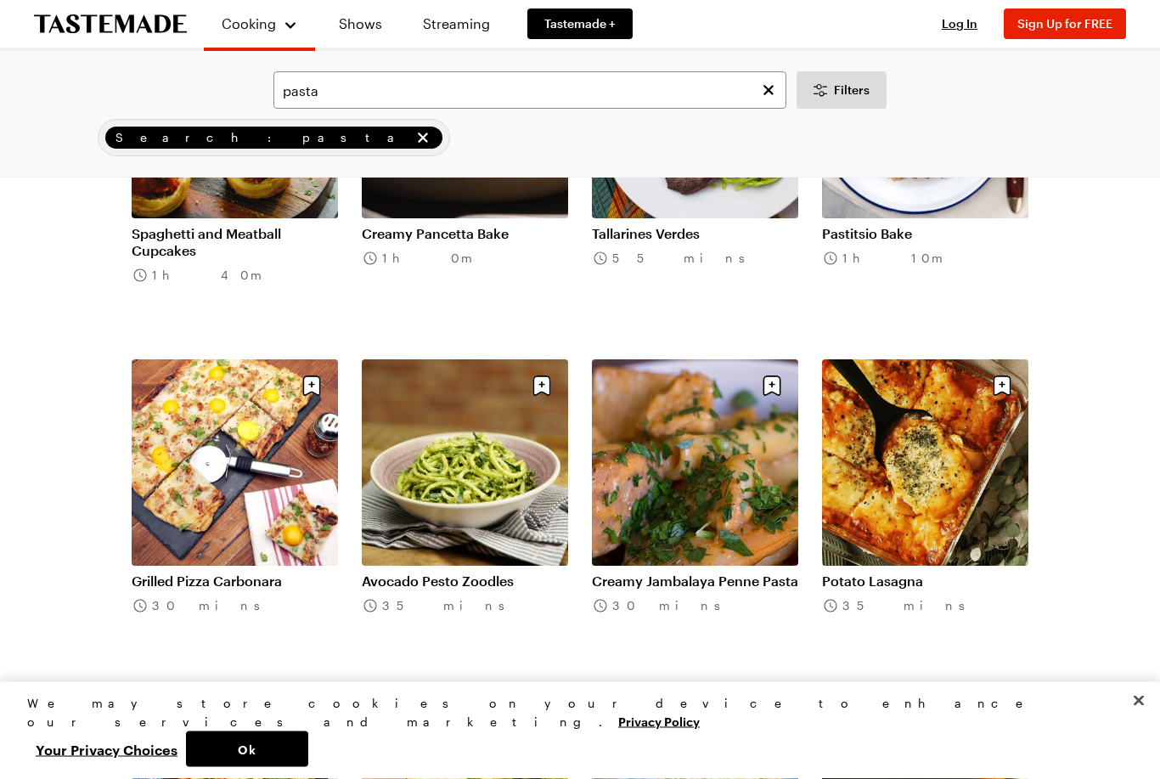
scroll to position [17655, 0]
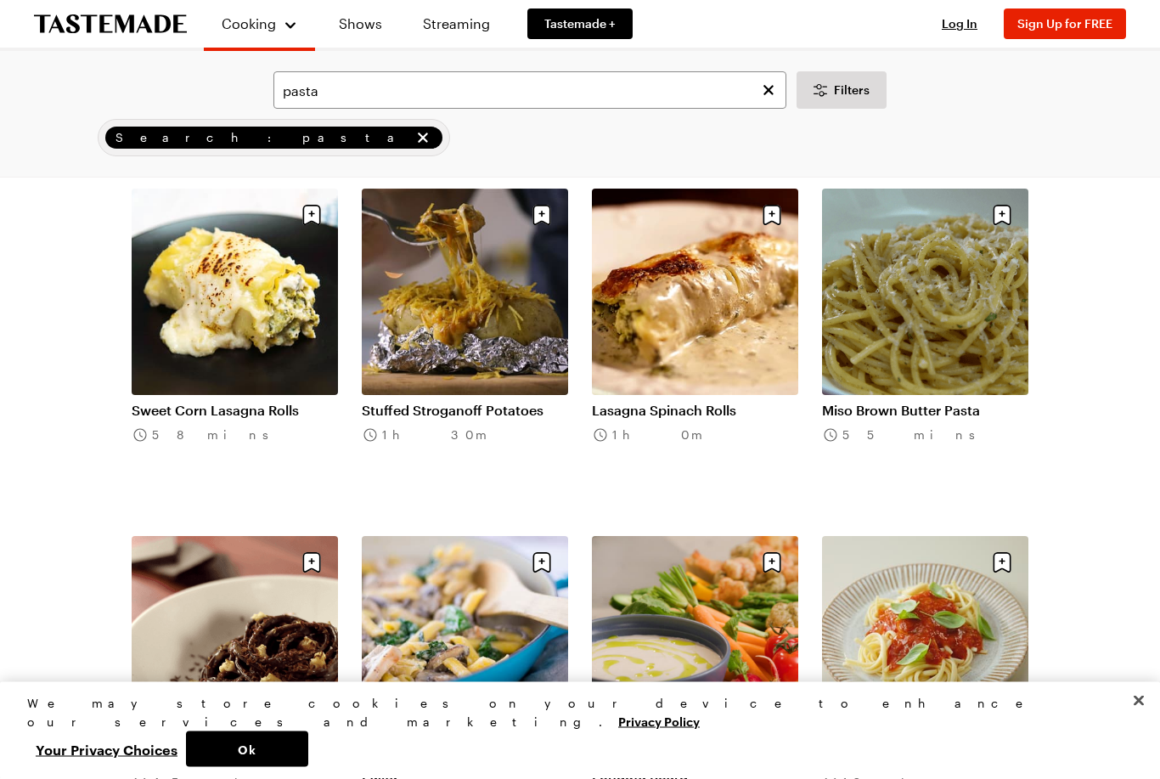
scroll to position [18867, 0]
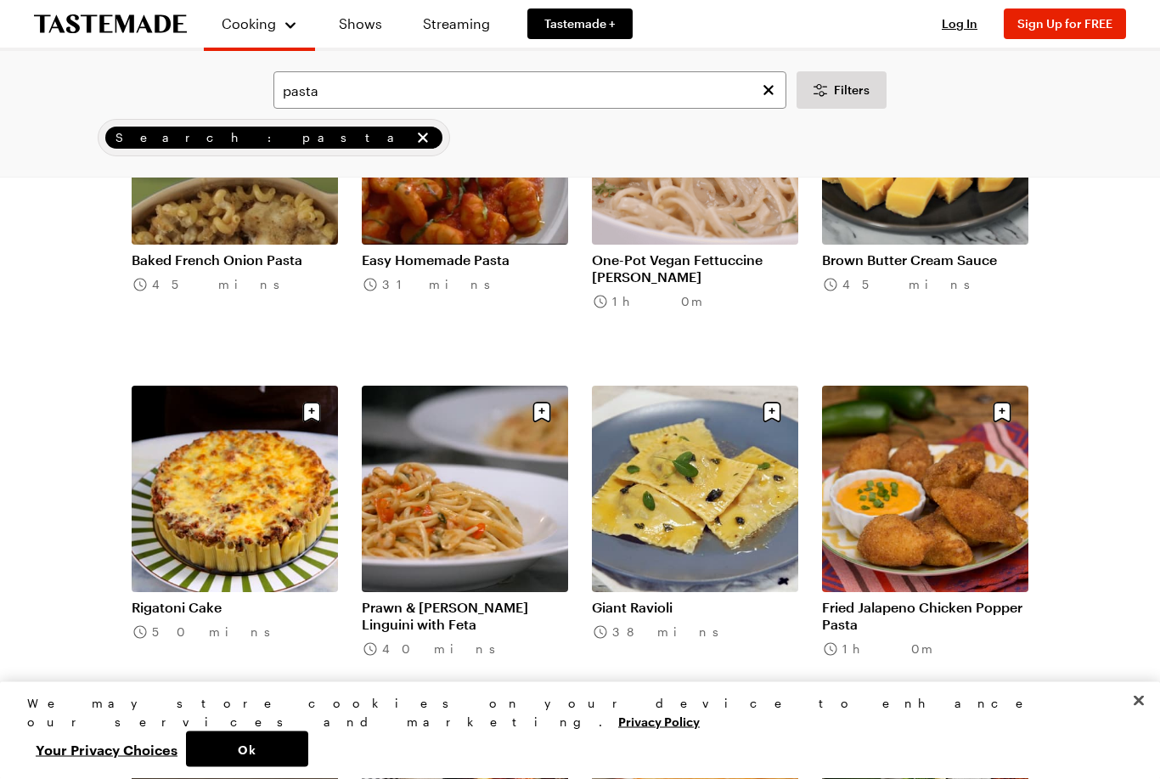
scroll to position [20407, 0]
click at [252, 599] on link "Rigatoni Cake" at bounding box center [235, 607] width 206 height 17
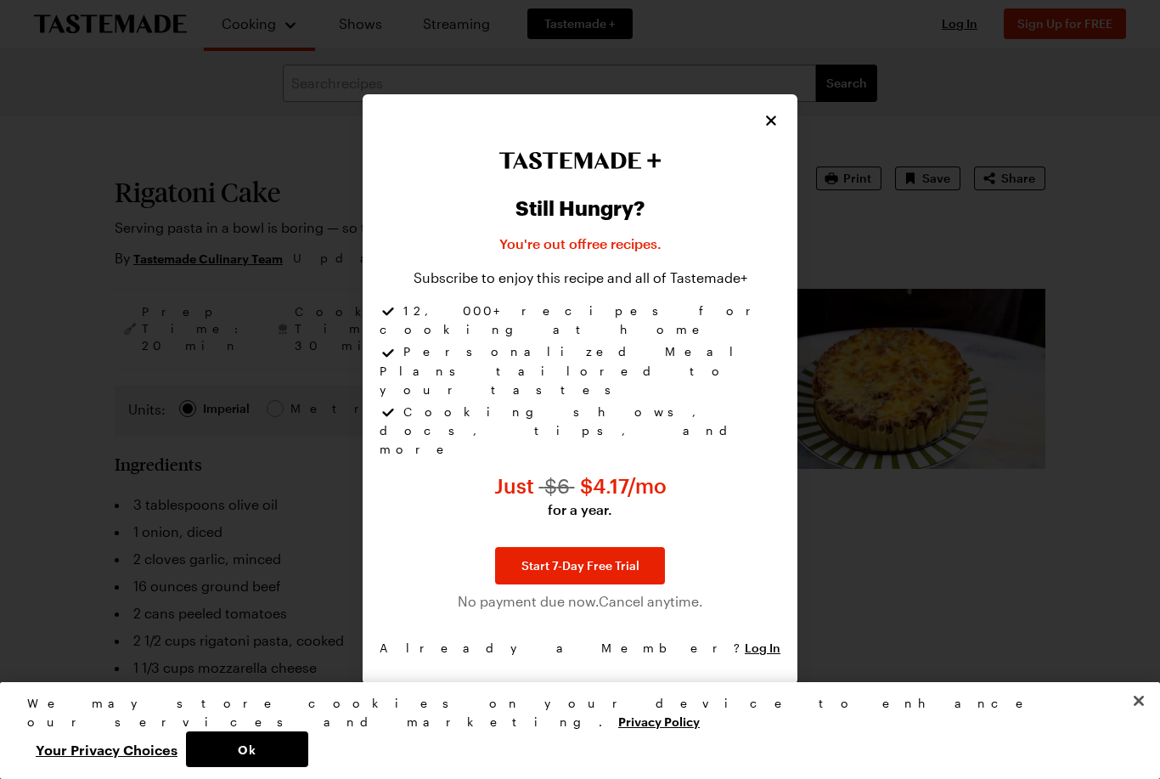
click at [797, 189] on div "Still Hungry? You're out of free recipes . Subscribe to enjoy this recipe and a…" at bounding box center [580, 389] width 435 height 590
click at [771, 129] on icon "Close" at bounding box center [771, 120] width 17 height 17
